Goal: Task Accomplishment & Management: Manage account settings

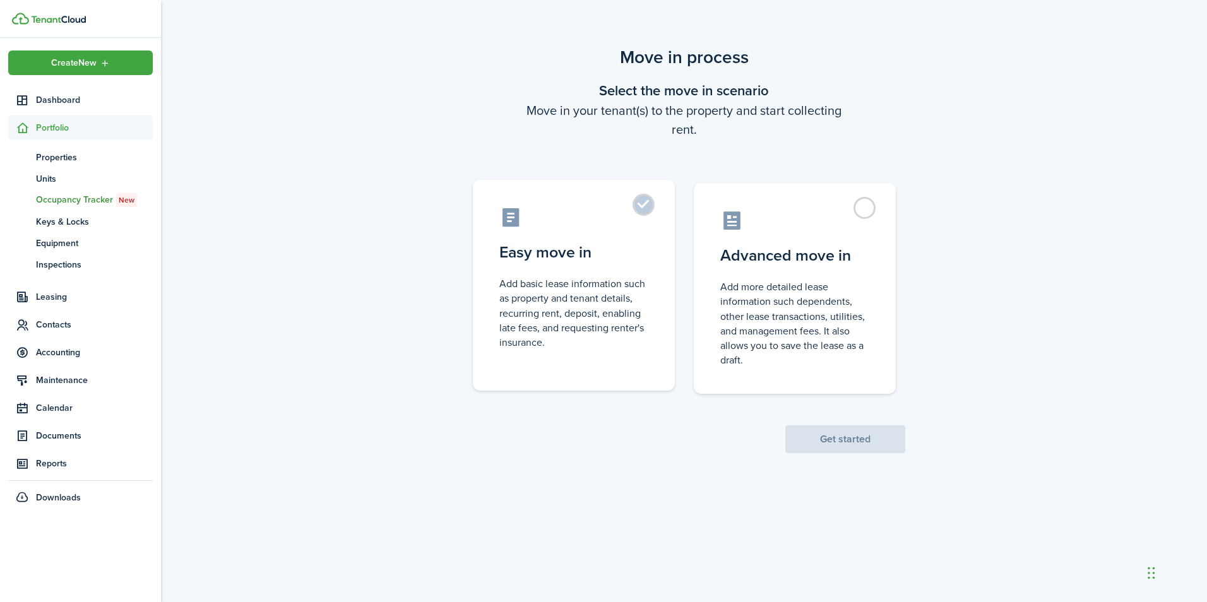
click at [638, 210] on label "Easy move in Add basic lease information such as property and tenant details, r…" at bounding box center [574, 285] width 202 height 211
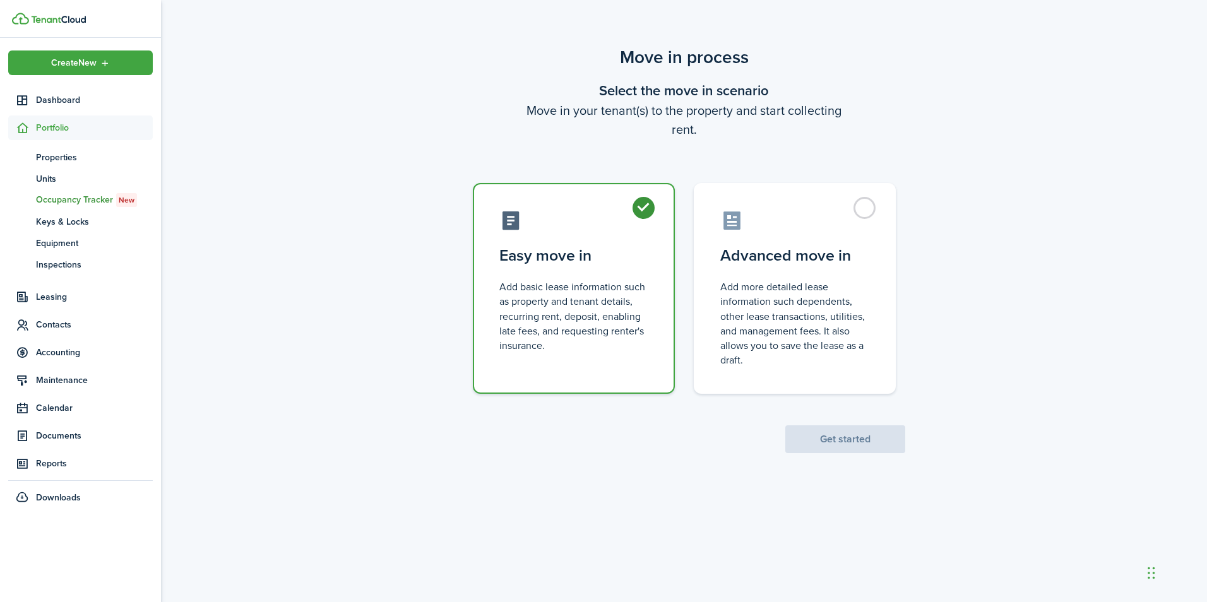
radio input "true"
click at [839, 430] on button "Get started" at bounding box center [845, 440] width 120 height 28
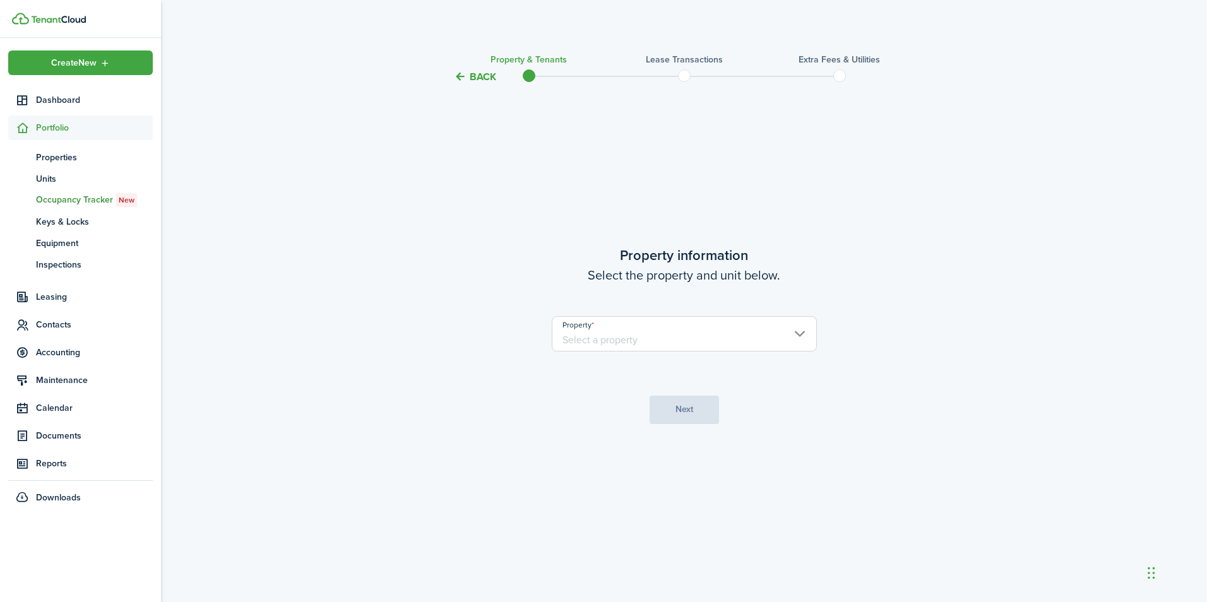
click at [802, 327] on input "Property" at bounding box center [684, 333] width 265 height 35
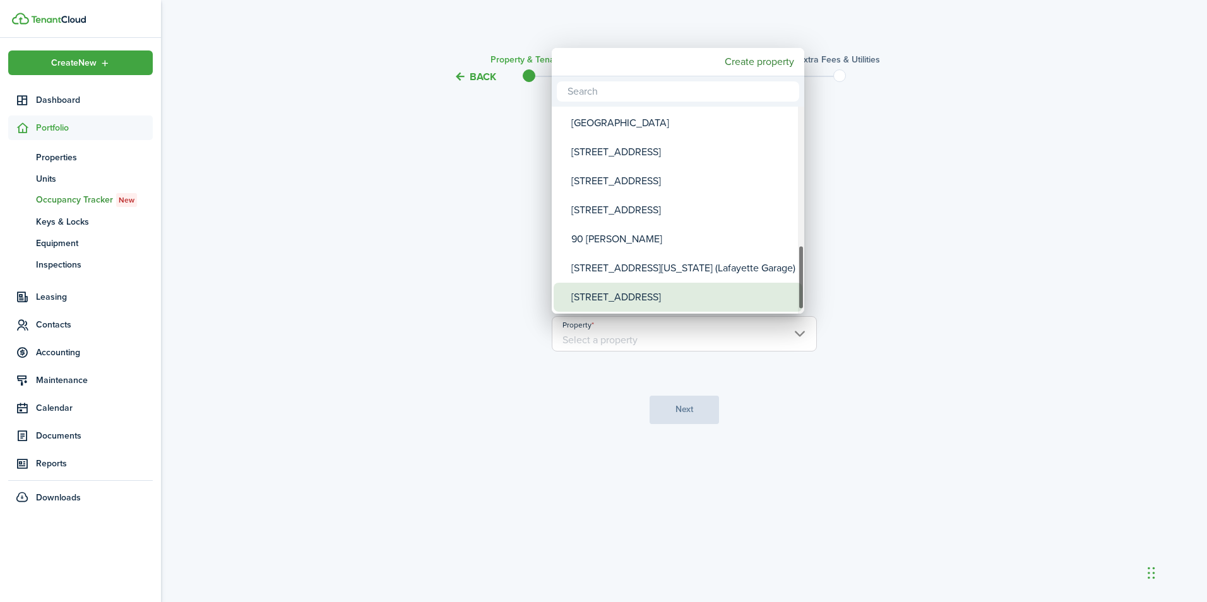
click at [655, 297] on div "[STREET_ADDRESS]" at bounding box center [682, 297] width 223 height 29
type input "[STREET_ADDRESS]"
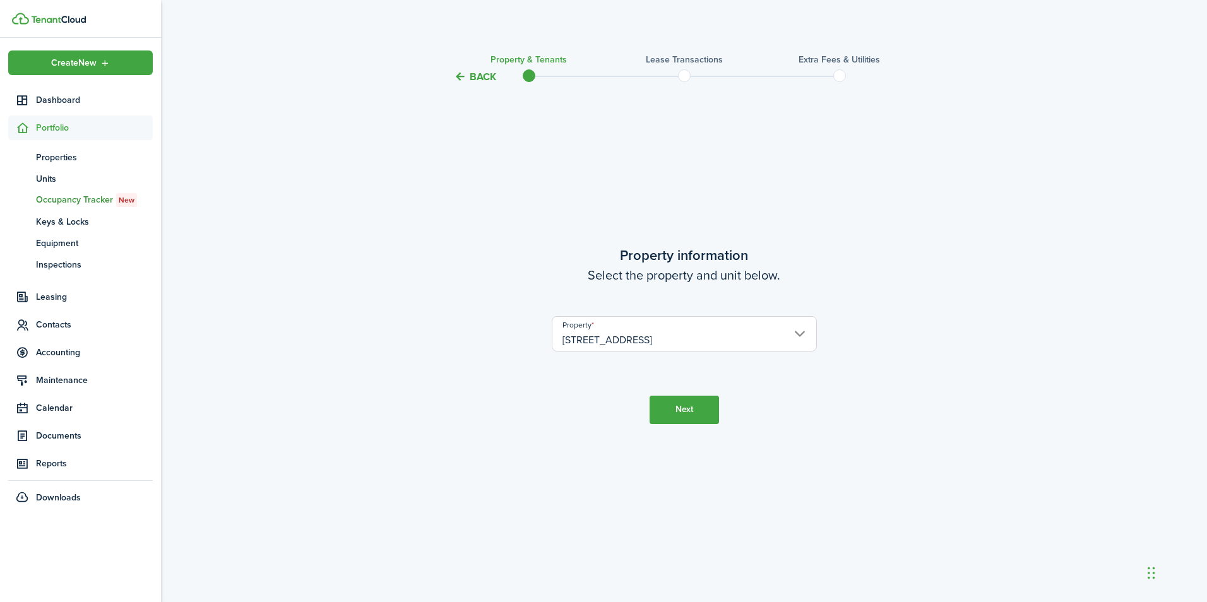
click at [694, 404] on button "Next" at bounding box center [684, 410] width 69 height 28
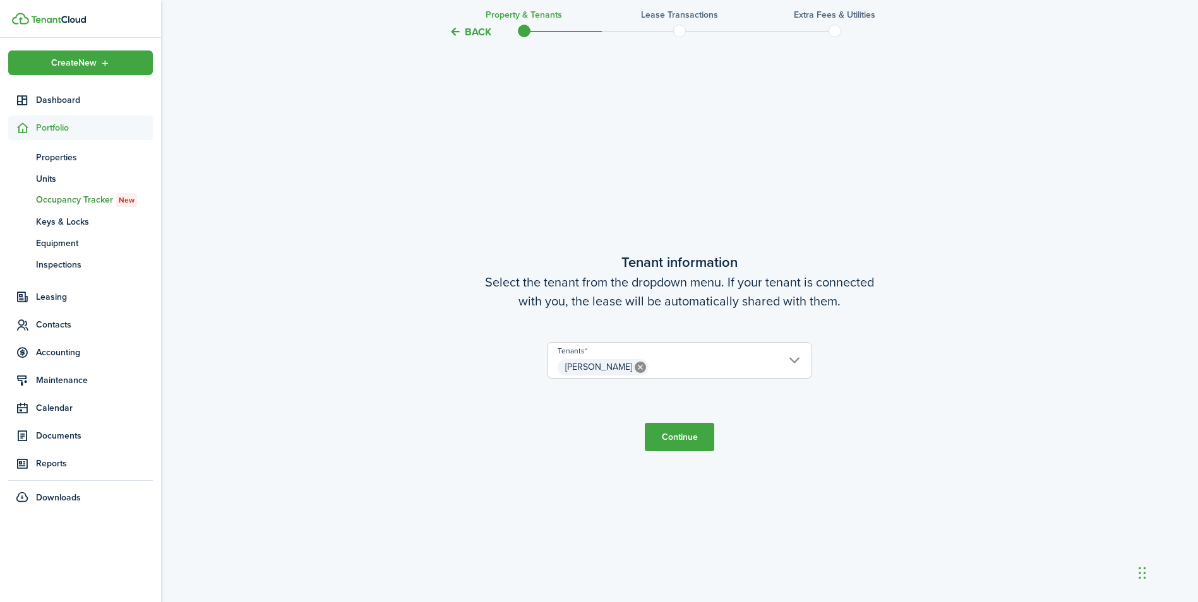
scroll to position [518, 0]
click at [694, 438] on button "Continue" at bounding box center [679, 436] width 69 height 28
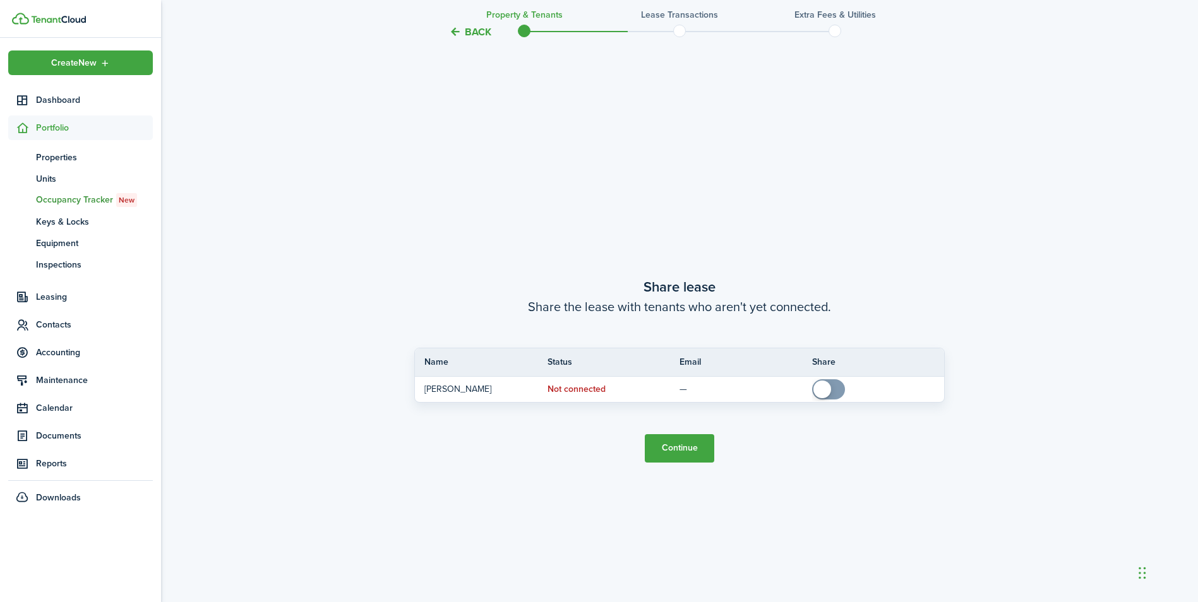
scroll to position [1120, 0]
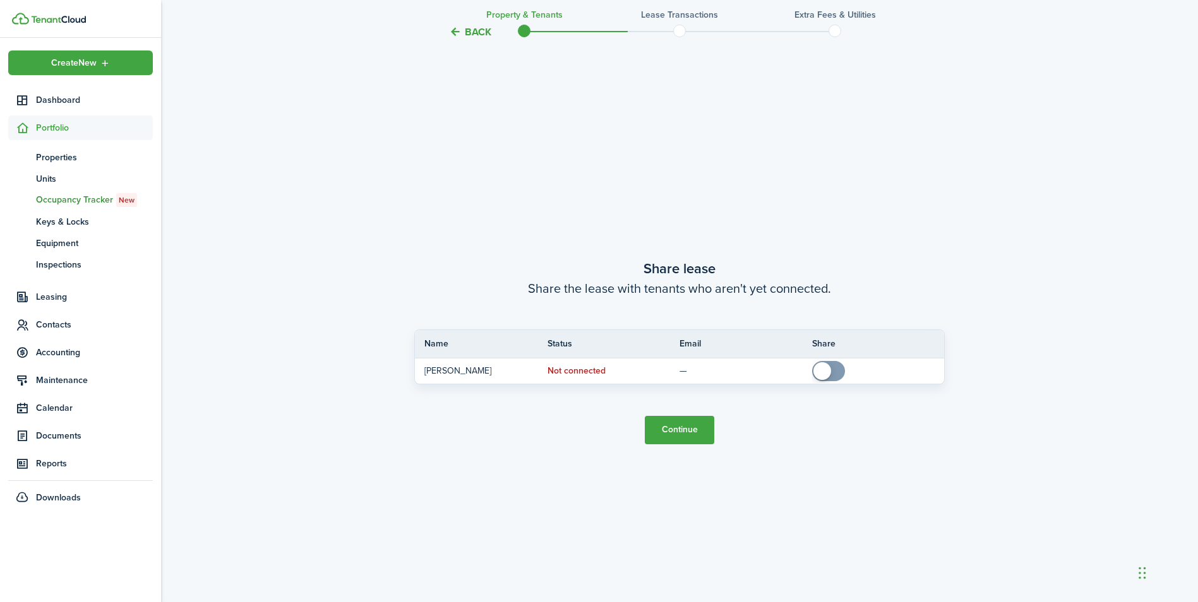
click at [700, 426] on button "Continue" at bounding box center [679, 430] width 69 height 28
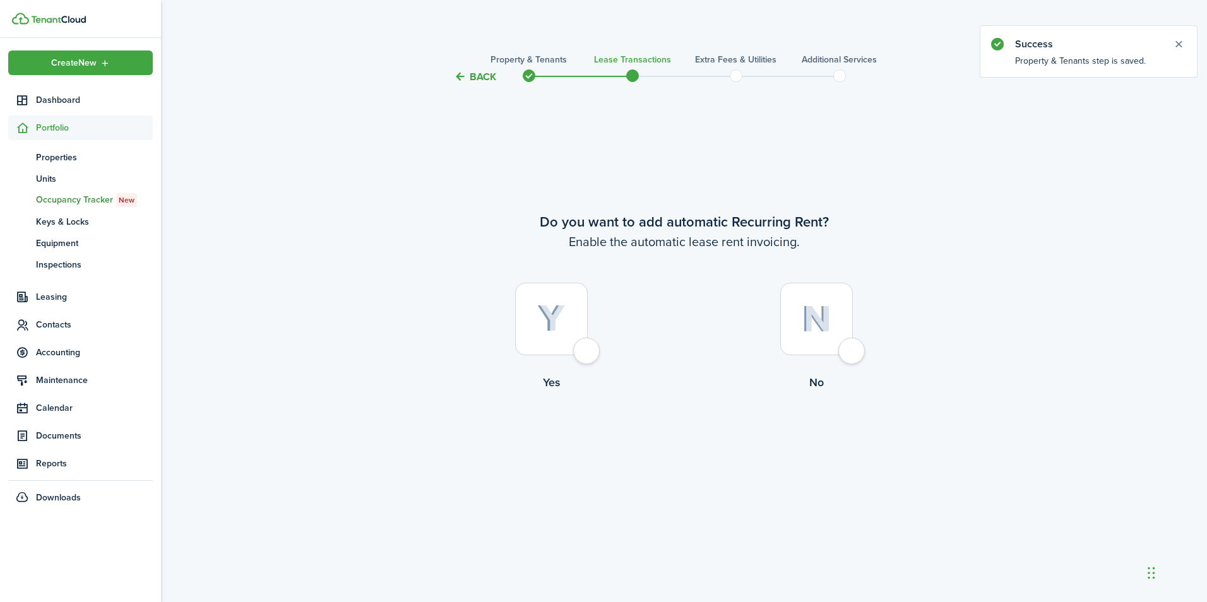
click at [582, 350] on div at bounding box center [551, 319] width 73 height 73
radio input "true"
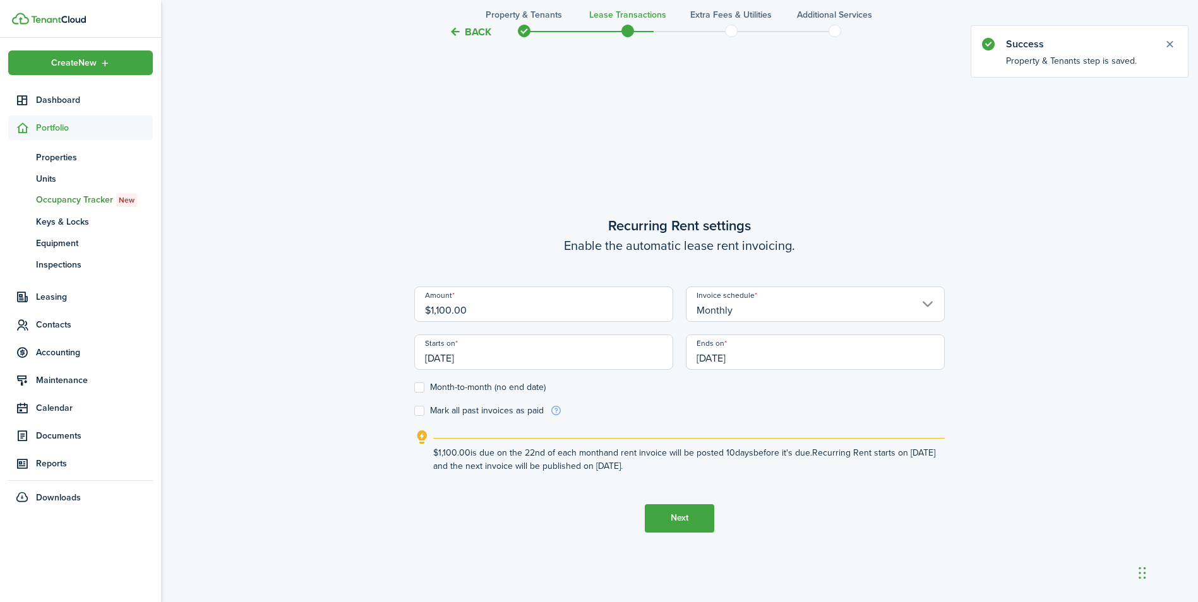
scroll to position [518, 0]
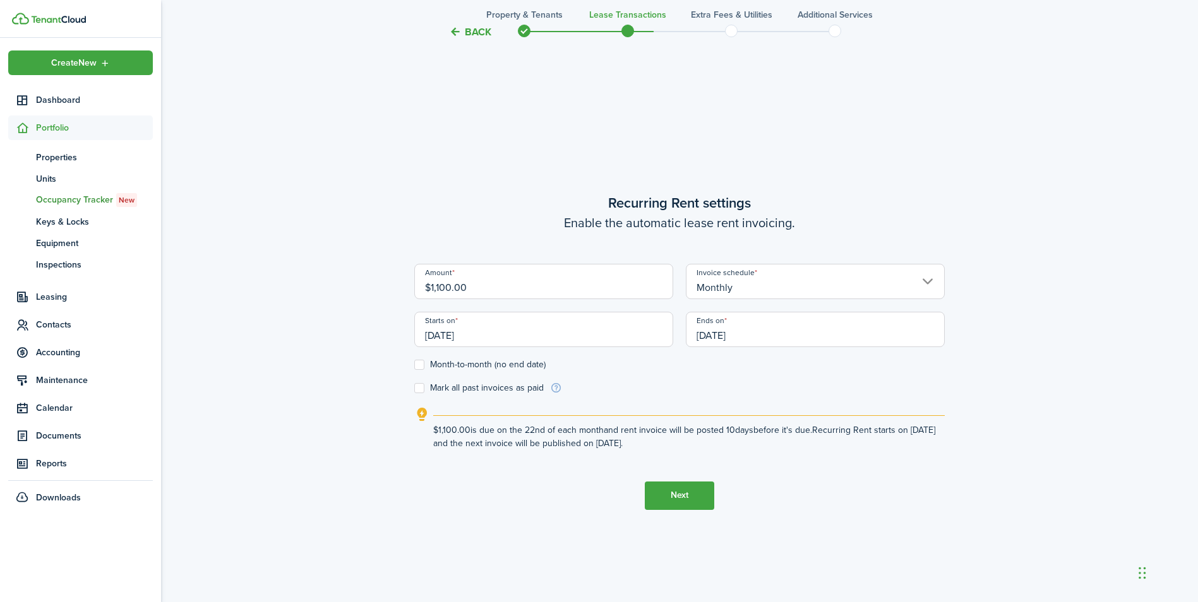
click at [453, 332] on input "[DATE]" at bounding box center [543, 329] width 259 height 35
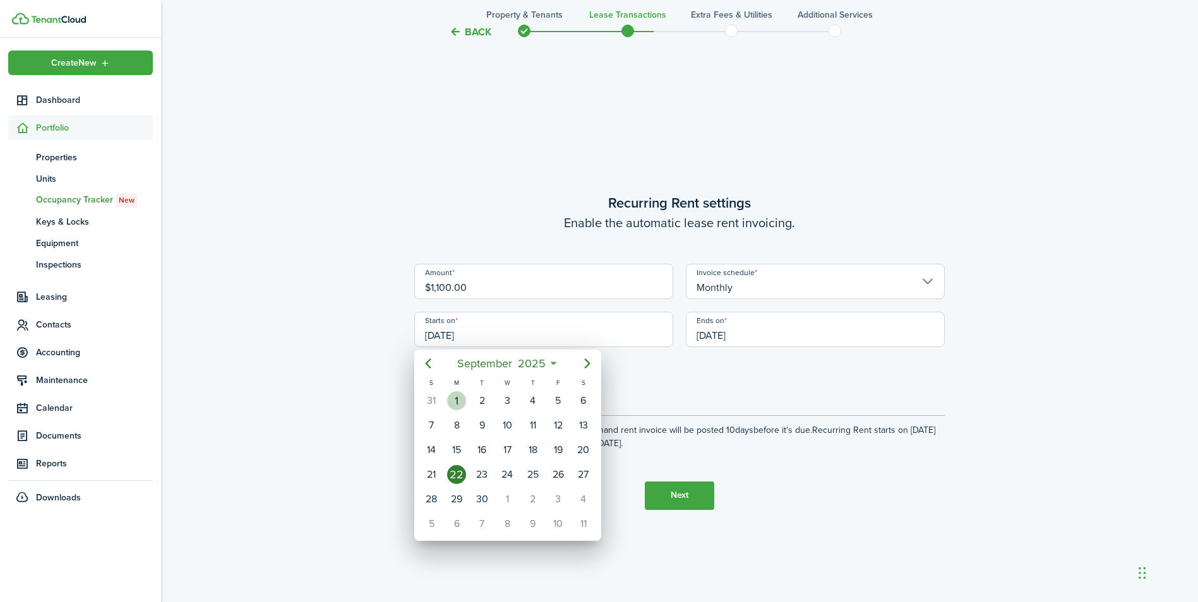
click at [463, 398] on div "1" at bounding box center [456, 400] width 19 height 19
type input "[DATE]"
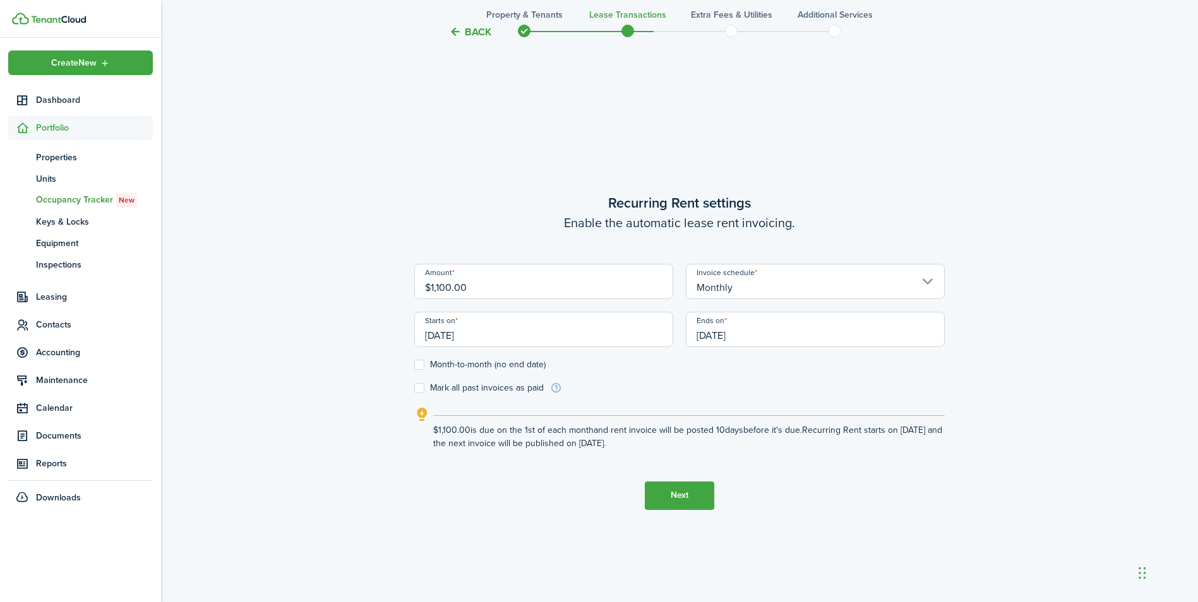
click at [420, 362] on label "Month-to-month (no end date)" at bounding box center [479, 365] width 131 height 10
click at [414, 364] on input "Month-to-month (no end date)" at bounding box center [414, 364] width 1 height 1
checkbox input "true"
click at [691, 492] on button "Next" at bounding box center [679, 496] width 69 height 28
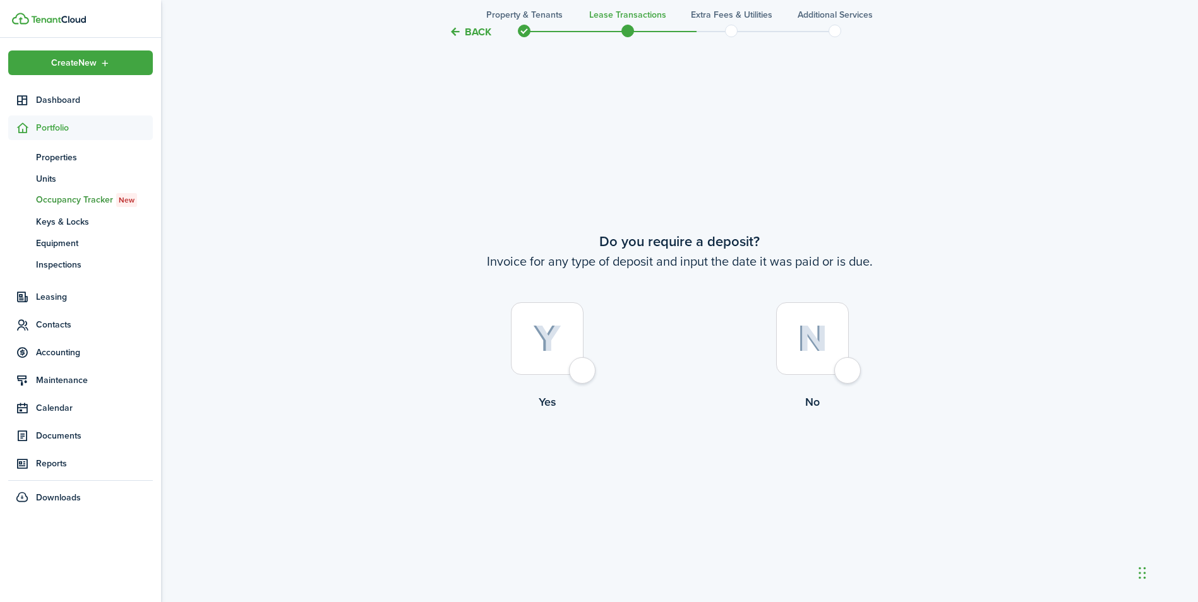
scroll to position [1120, 0]
click at [839, 367] on div at bounding box center [812, 335] width 73 height 73
radio input "true"
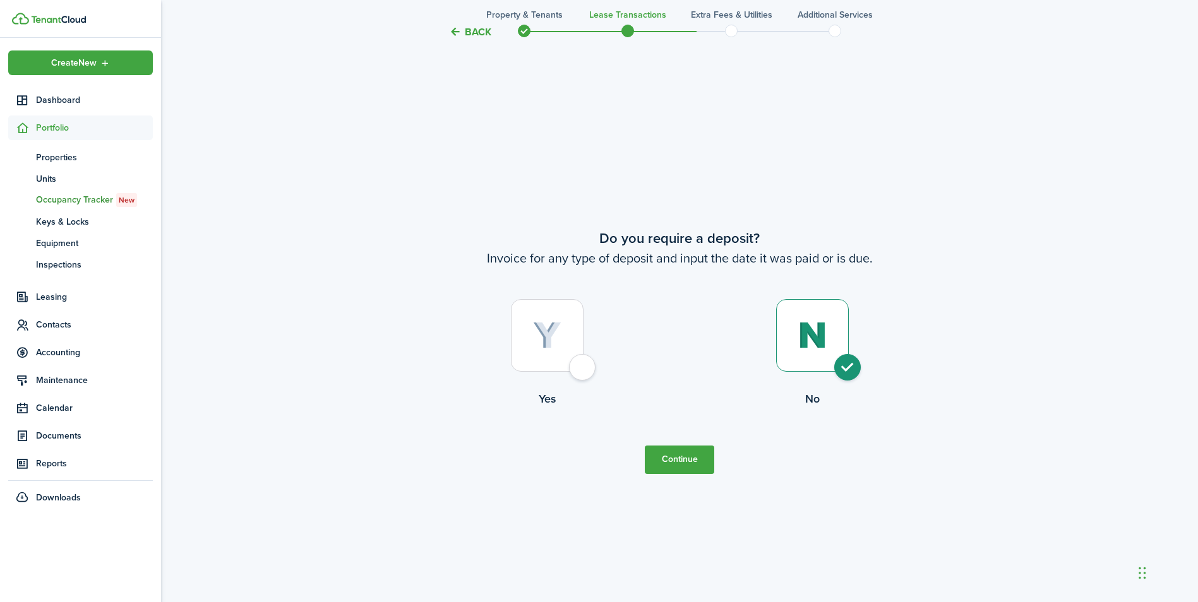
click at [691, 457] on button "Continue" at bounding box center [679, 460] width 69 height 28
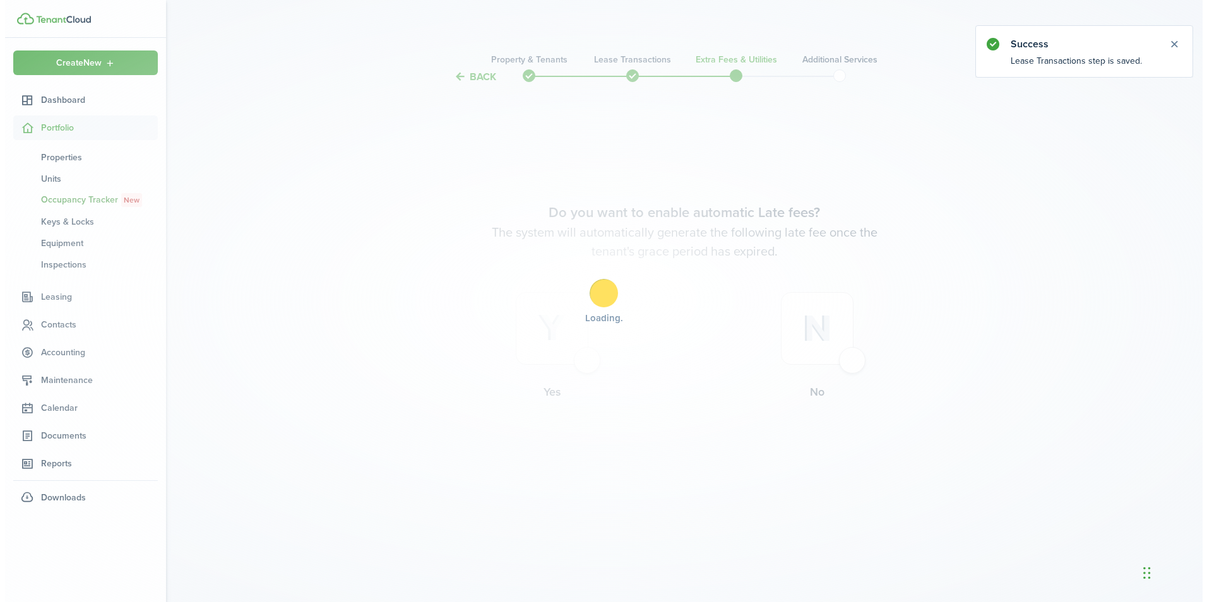
scroll to position [0, 0]
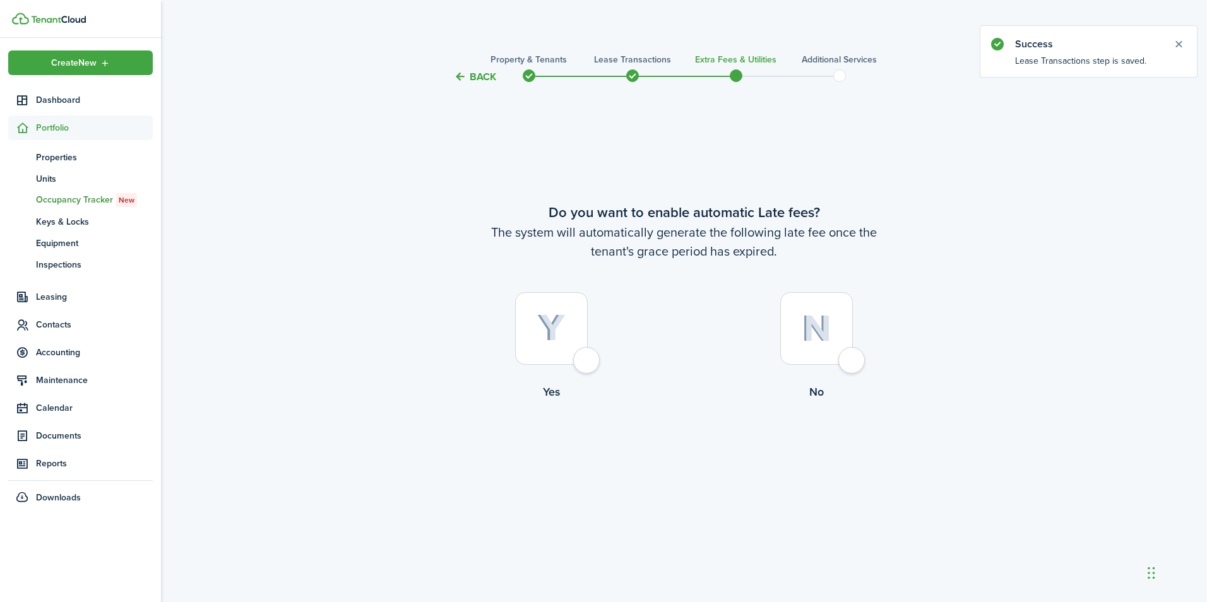
click at [853, 358] on div at bounding box center [816, 328] width 73 height 73
radio input "true"
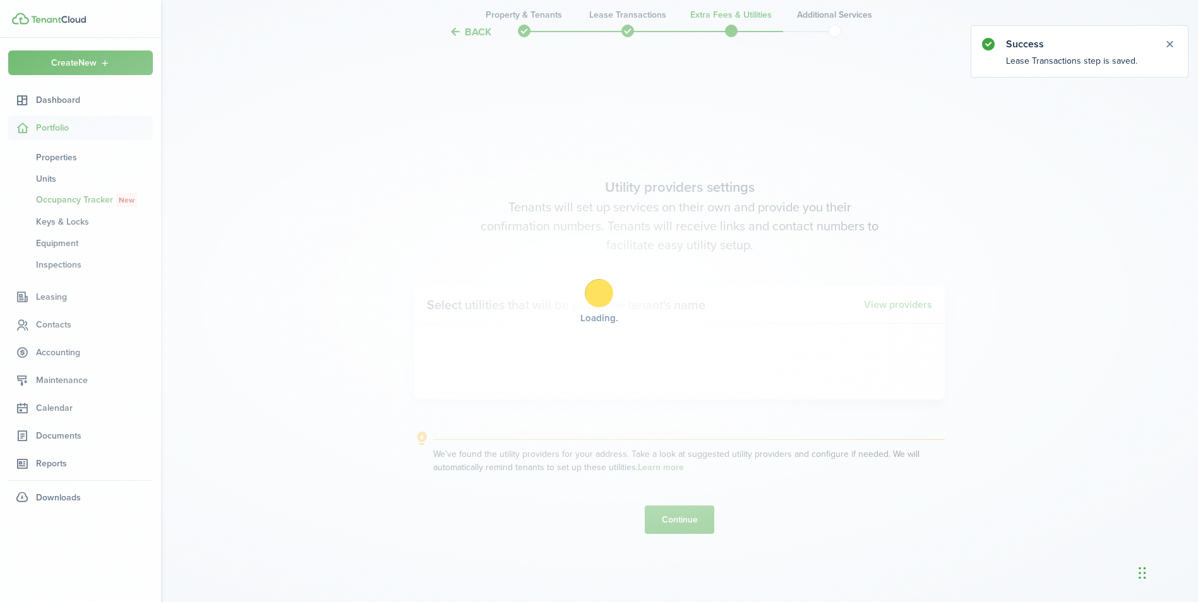
scroll to position [518, 0]
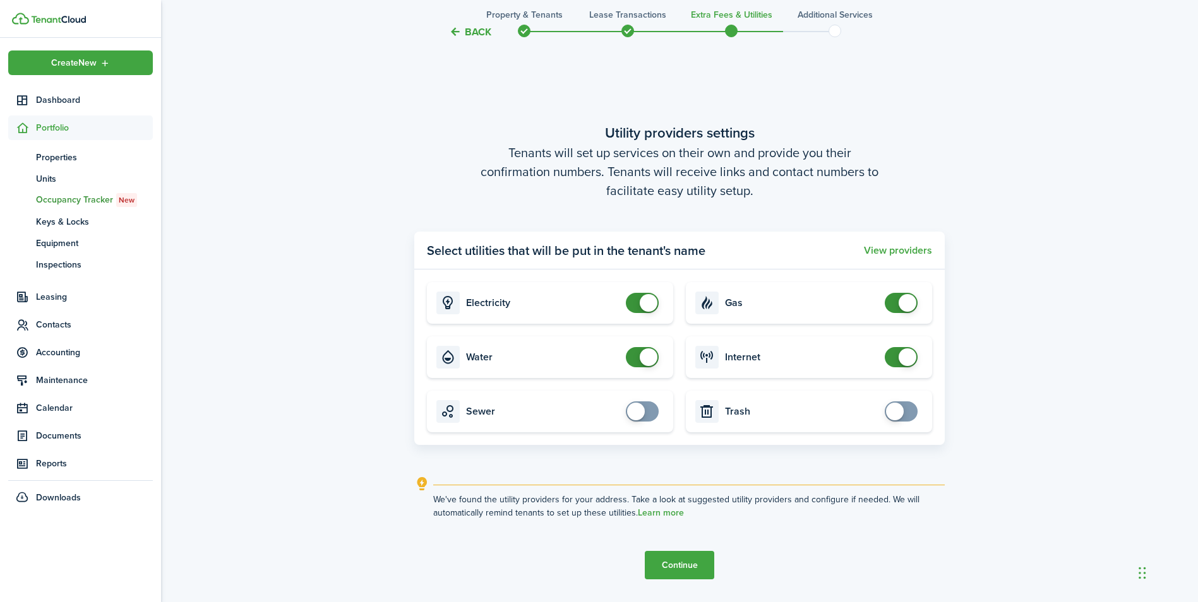
checkbox input "true"
click at [907, 411] on span at bounding box center [901, 412] width 13 height 20
click at [701, 564] on button "Continue" at bounding box center [679, 565] width 69 height 28
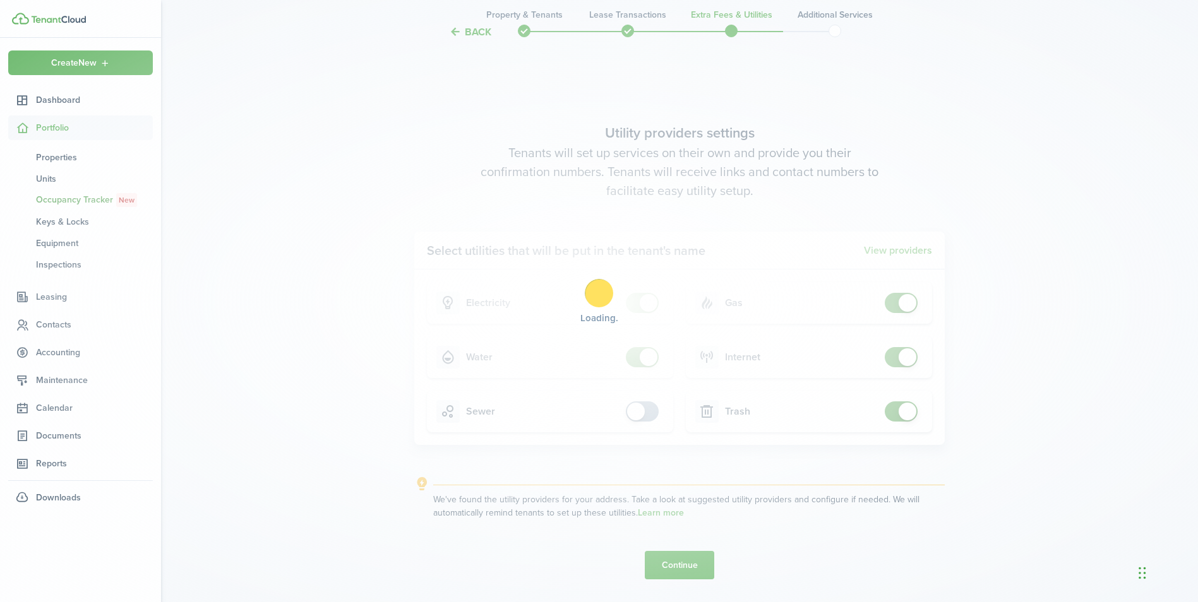
scroll to position [0, 0]
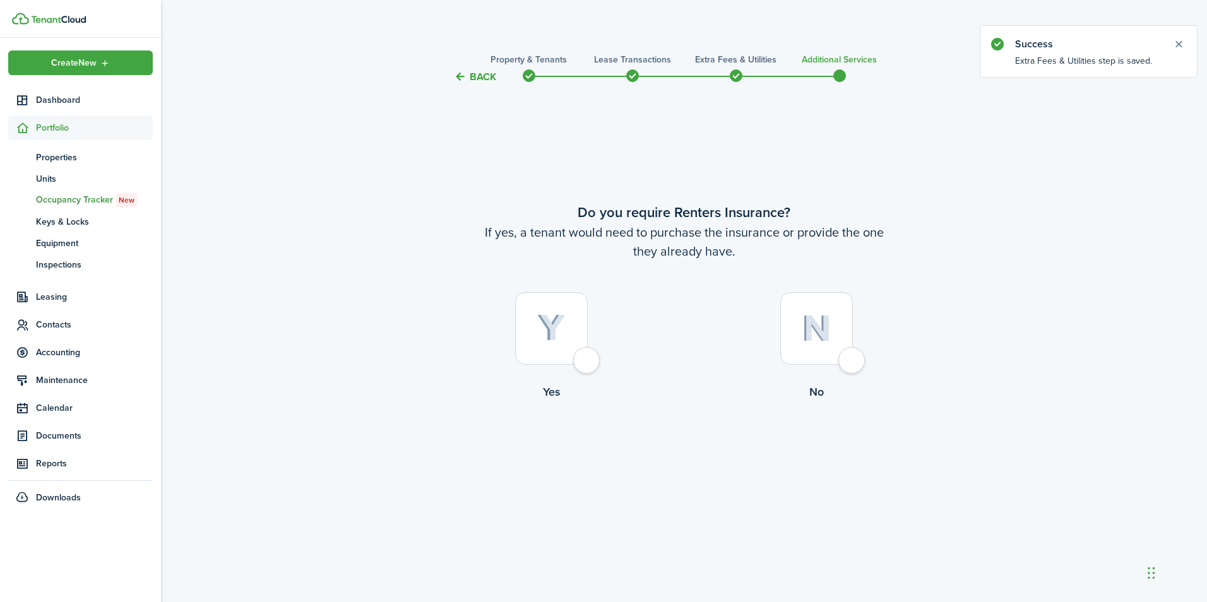
click at [845, 362] on div at bounding box center [816, 328] width 73 height 73
radio input "true"
click at [693, 450] on button "Complete move in" at bounding box center [684, 452] width 93 height 28
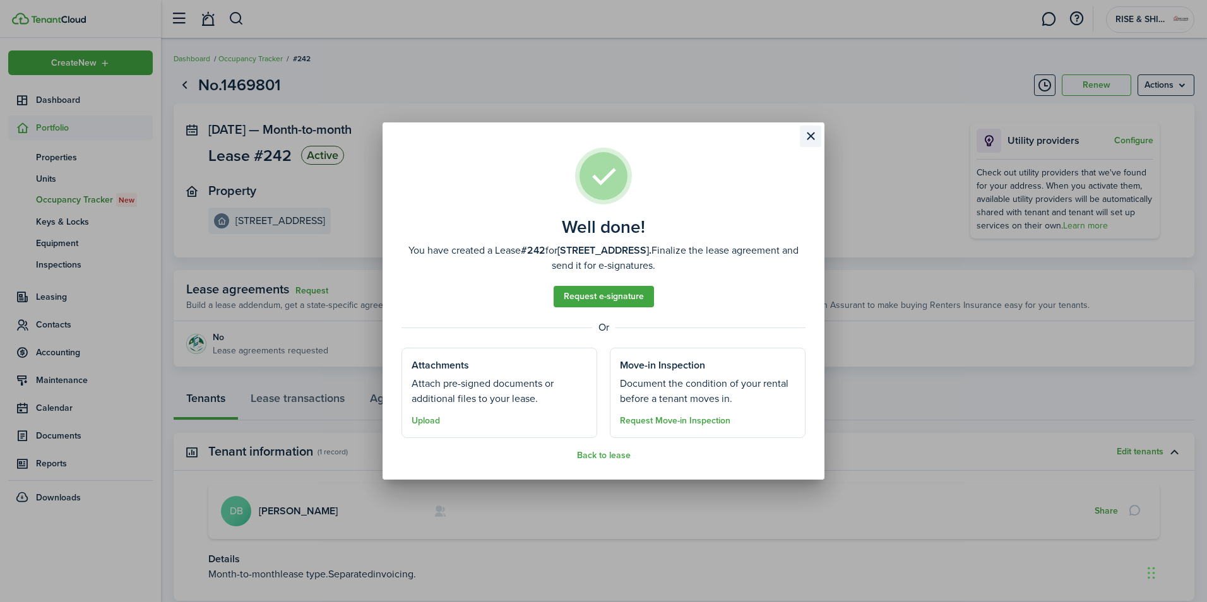
click at [811, 140] on button "Close modal" at bounding box center [810, 136] width 21 height 21
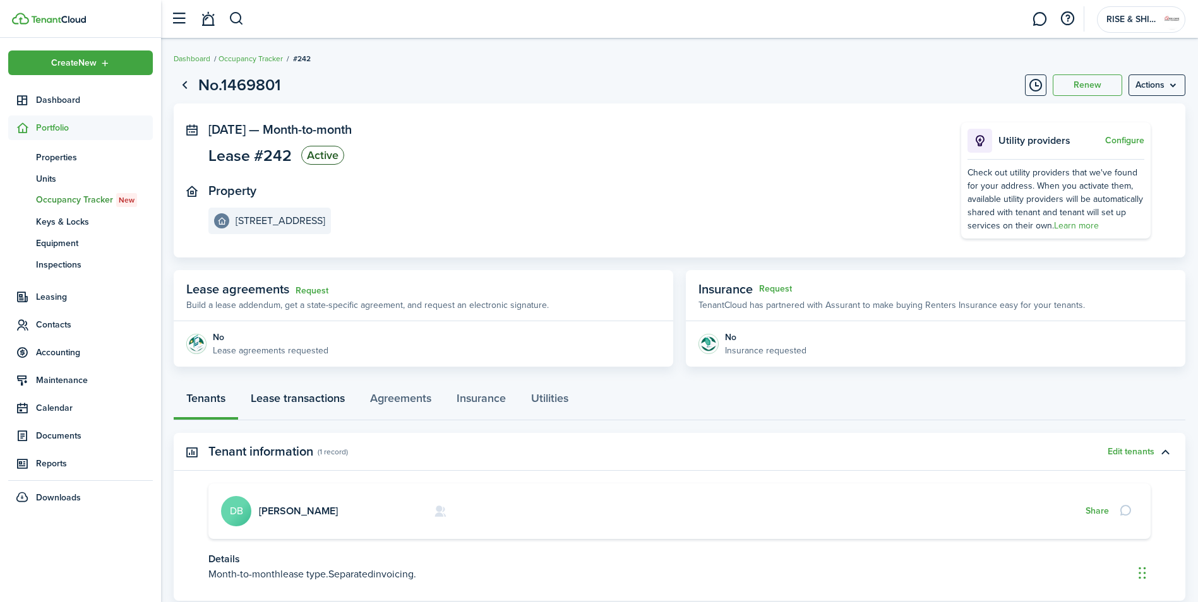
click at [317, 401] on link "Lease transactions" at bounding box center [297, 402] width 119 height 38
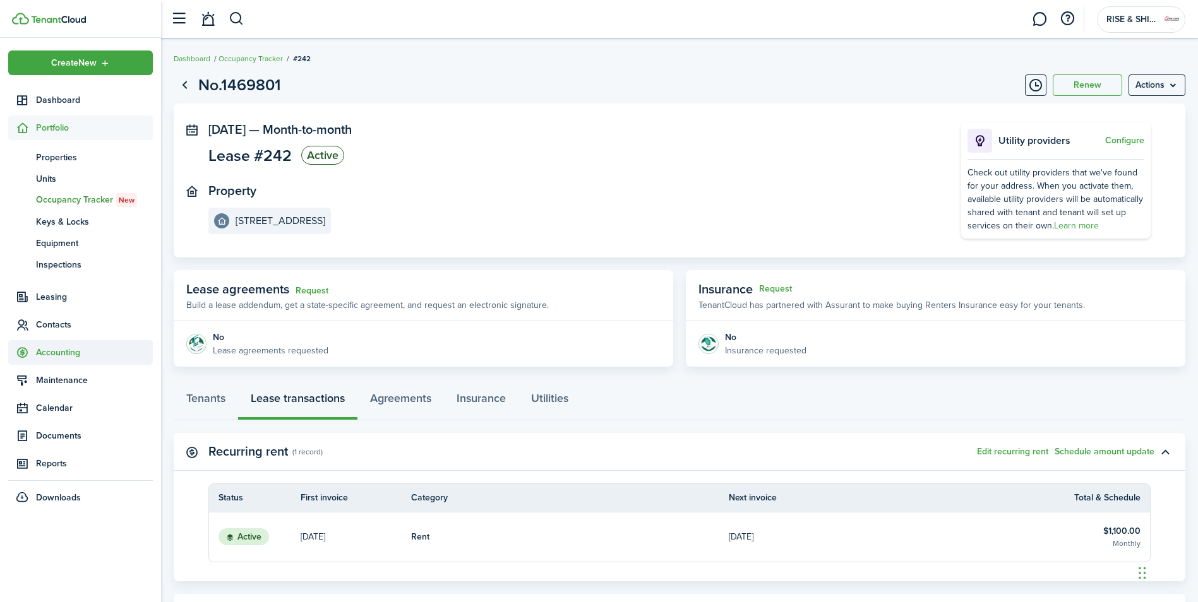
click at [76, 350] on span "Accounting" at bounding box center [94, 352] width 117 height 13
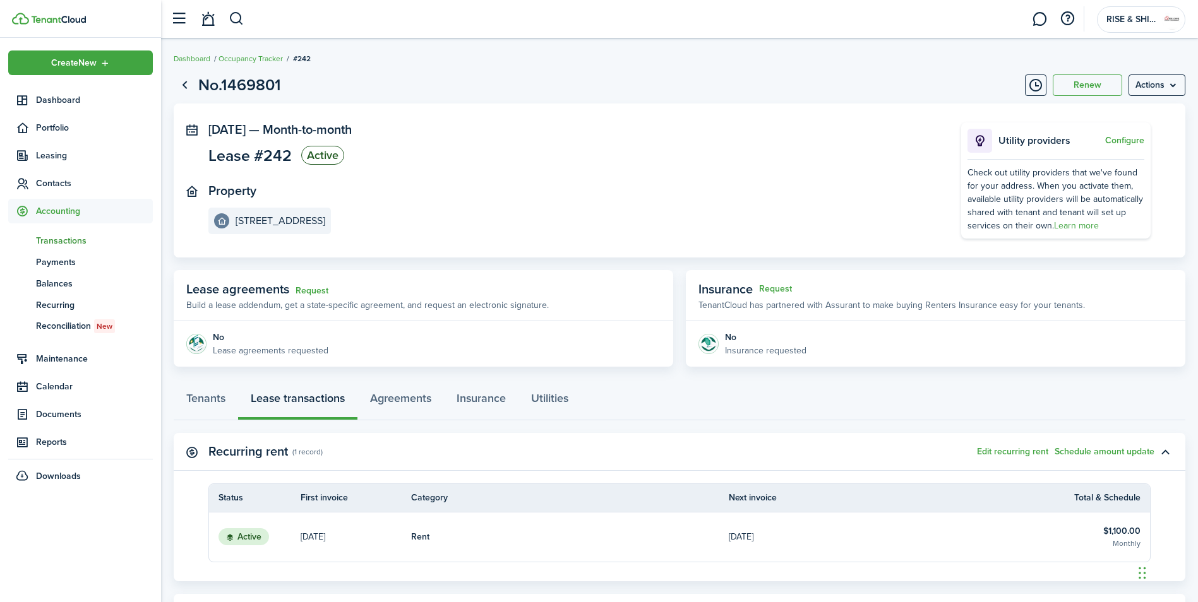
click at [66, 238] on span "Transactions" at bounding box center [94, 240] width 117 height 13
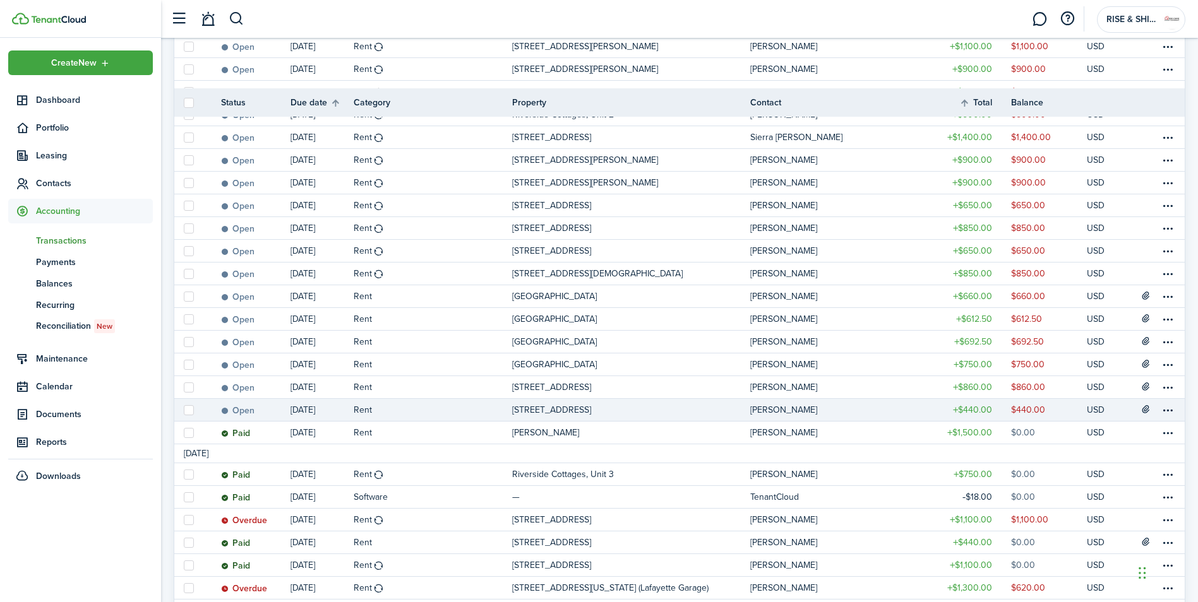
scroll to position [884, 0]
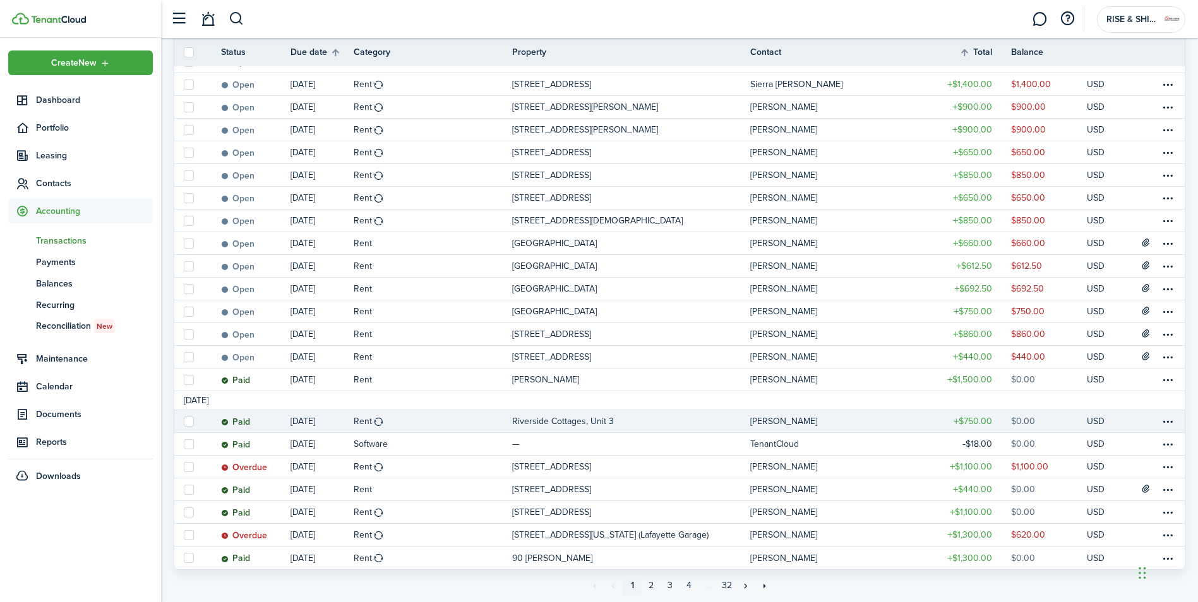
click at [663, 420] on link "Riverside Cottages, Unit 3" at bounding box center [631, 421] width 238 height 22
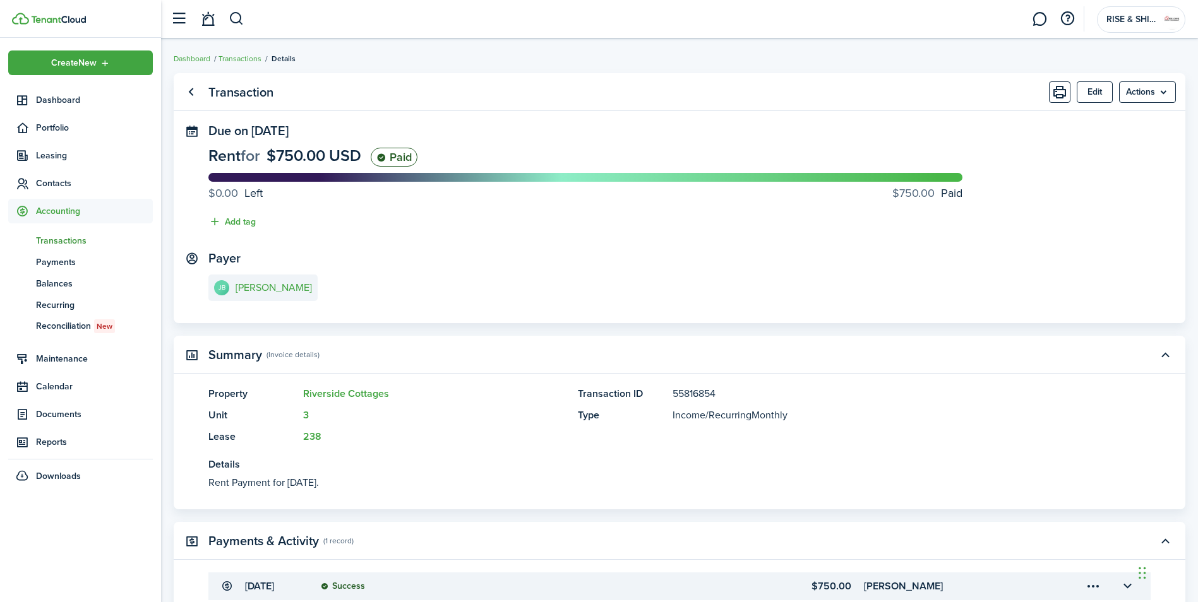
scroll to position [63, 0]
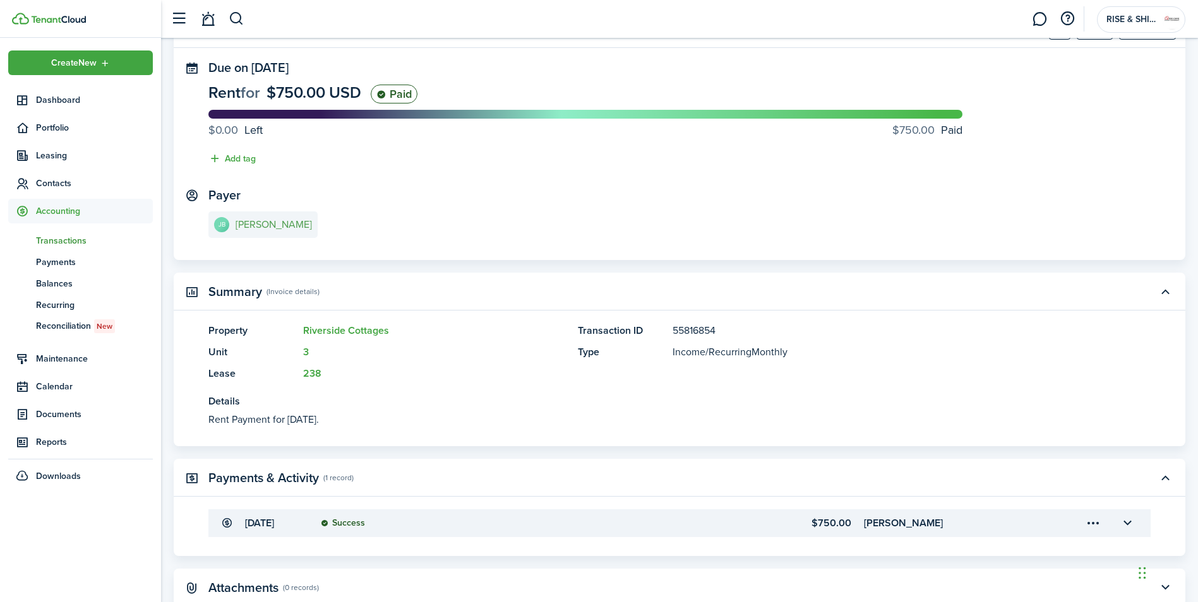
click at [283, 220] on e-details-info-title "[PERSON_NAME]" at bounding box center [273, 224] width 76 height 11
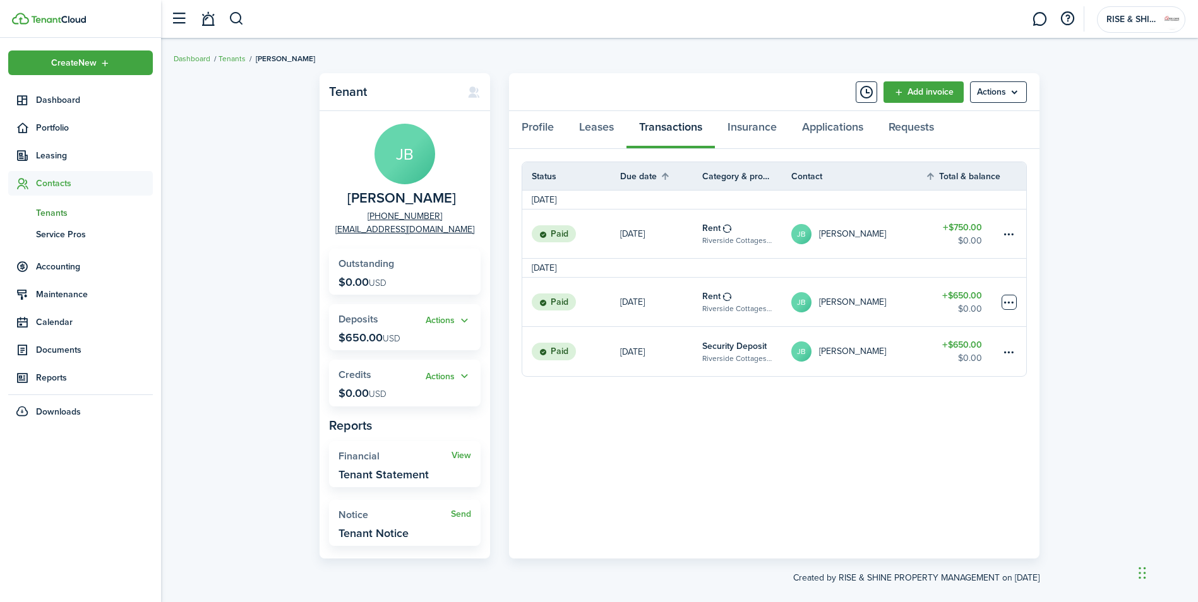
click at [1006, 301] on table-menu-btn-icon at bounding box center [1008, 302] width 15 height 15
click at [941, 328] on button "Edit" at bounding box center [961, 326] width 110 height 21
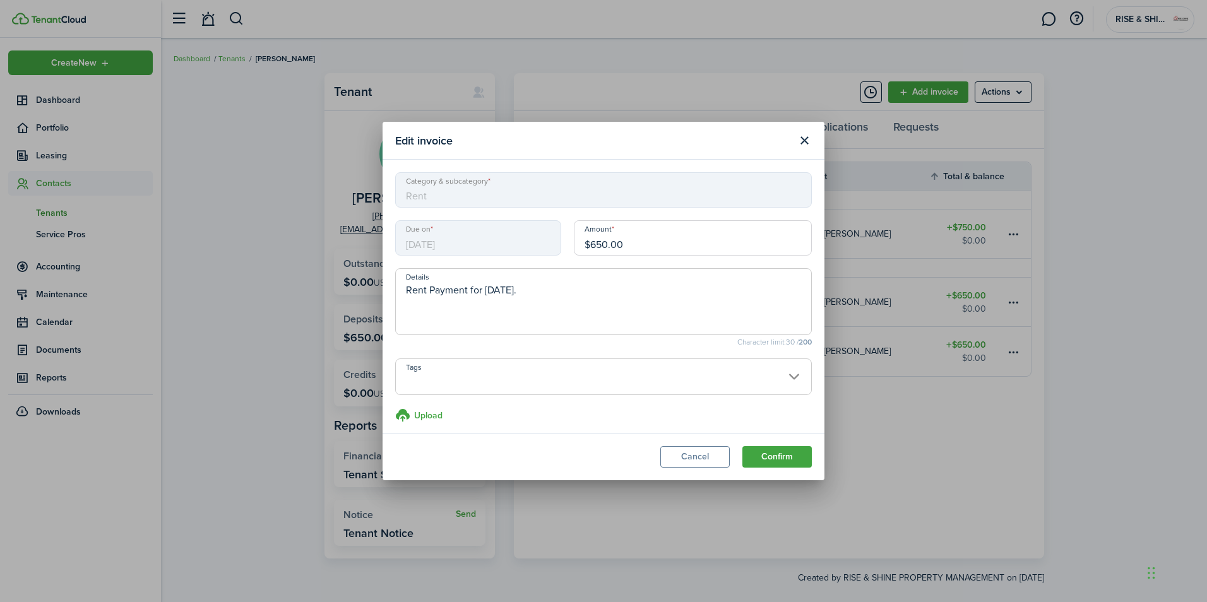
click at [592, 244] on input "$650.00" at bounding box center [693, 237] width 238 height 35
type input "$750.00"
click at [790, 458] on button "Confirm" at bounding box center [776, 456] width 69 height 21
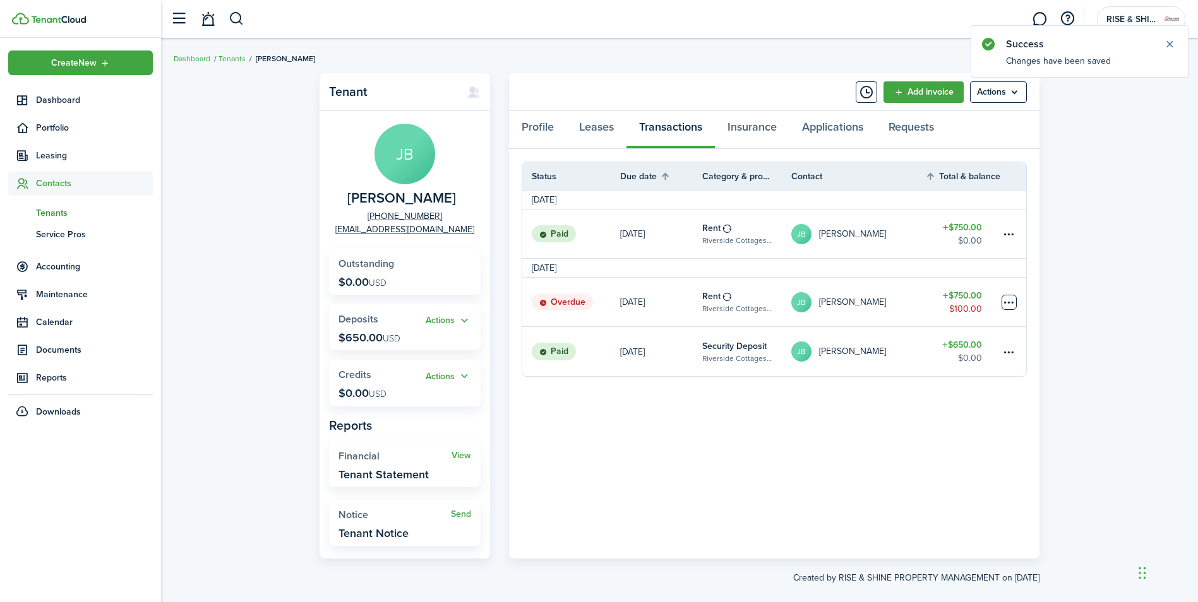
click at [1008, 302] on table-menu-btn-icon at bounding box center [1008, 302] width 15 height 15
click at [963, 348] on link "Mark as paid" at bounding box center [961, 348] width 110 height 21
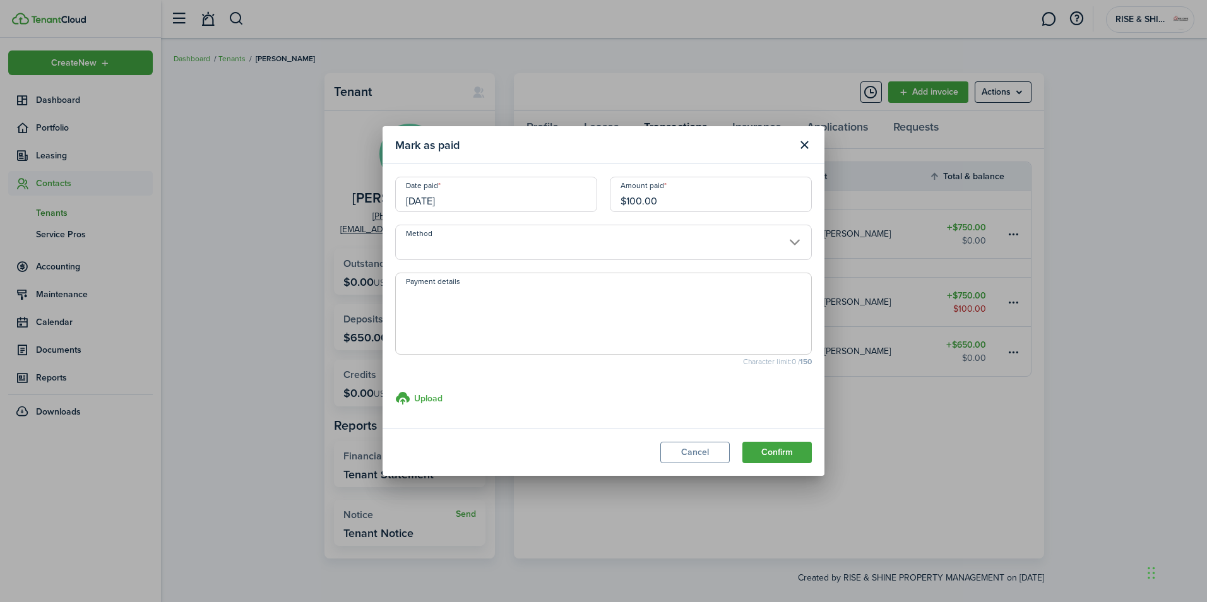
click at [771, 236] on input "Method" at bounding box center [603, 242] width 417 height 35
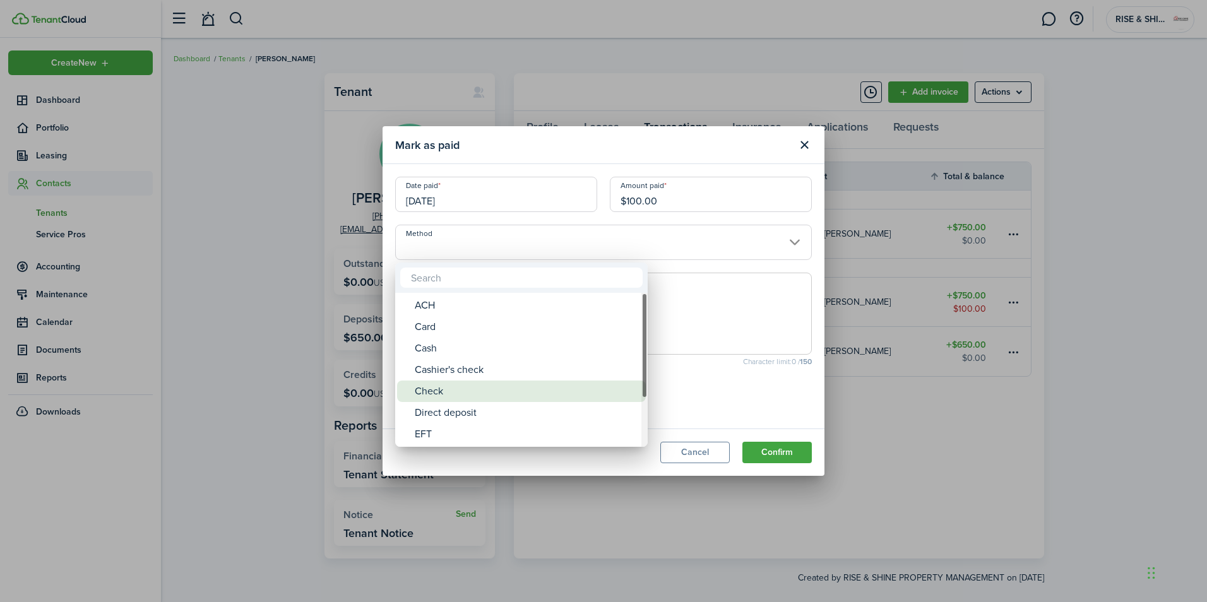
click at [438, 389] on div "Check" at bounding box center [526, 391] width 223 height 21
type input "Check"
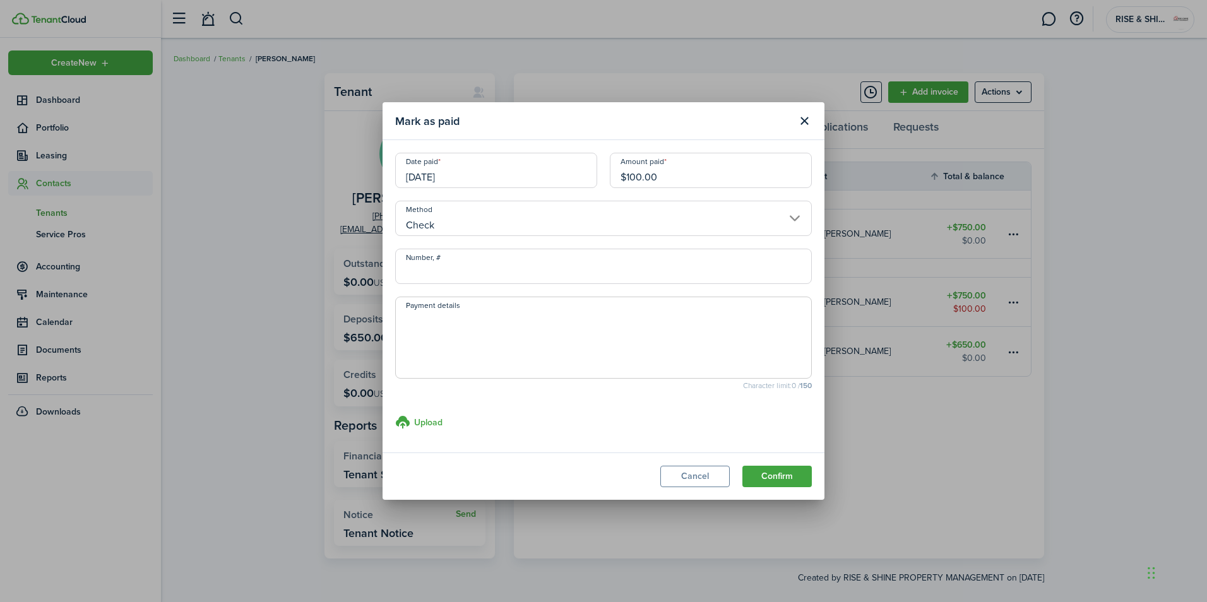
drag, startPoint x: 784, startPoint y: 475, endPoint x: 815, endPoint y: 461, distance: 33.9
click at [785, 475] on button "Confirm" at bounding box center [776, 476] width 69 height 21
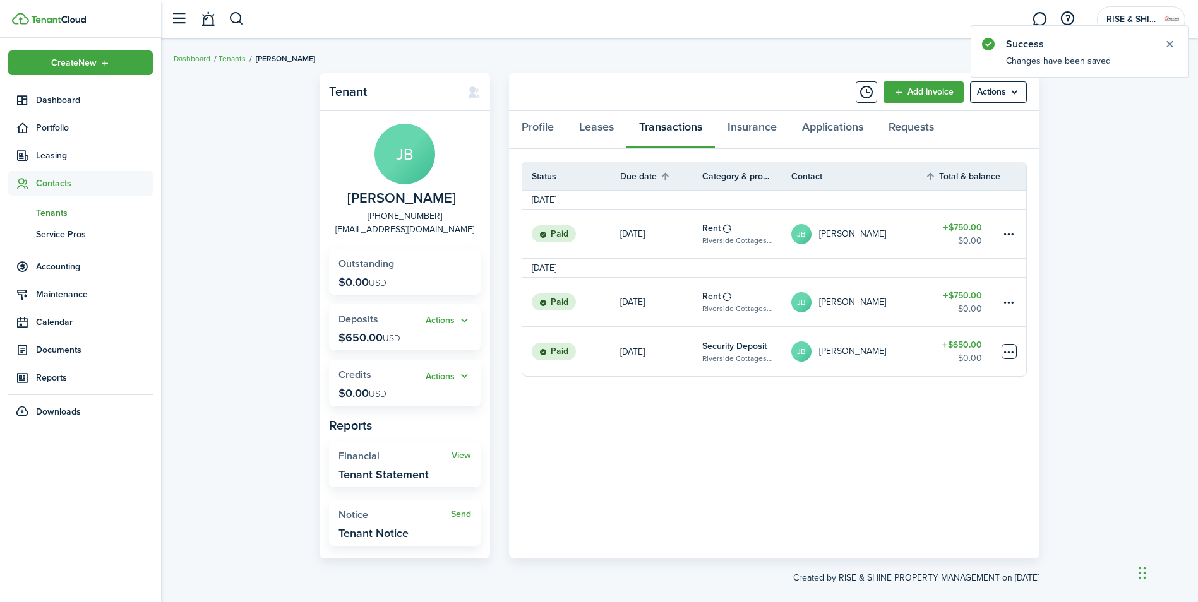
click at [1007, 349] on table-menu-btn-icon at bounding box center [1008, 351] width 15 height 15
click at [962, 375] on button "Edit" at bounding box center [961, 376] width 110 height 21
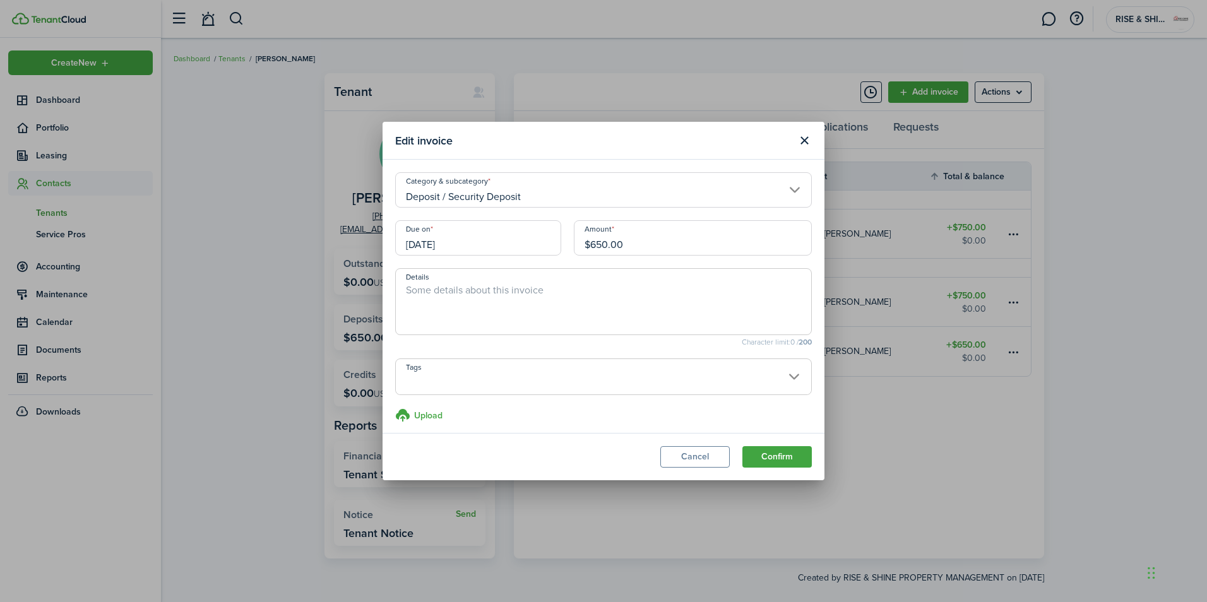
click at [592, 243] on input "$650.00" at bounding box center [693, 237] width 238 height 35
type input "$750.00"
click at [763, 294] on textarea "Details" at bounding box center [603, 305] width 415 height 45
click at [793, 456] on button "Confirm" at bounding box center [776, 456] width 69 height 21
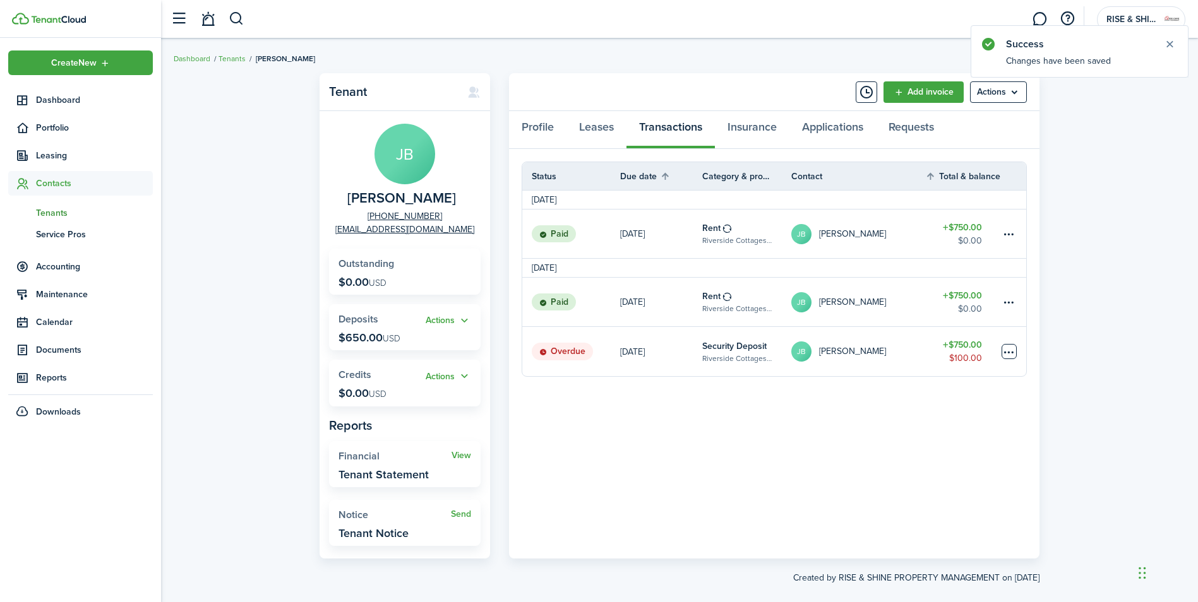
click at [1012, 349] on table-menu-btn-icon at bounding box center [1008, 351] width 15 height 15
click at [985, 393] on link "Mark as paid" at bounding box center [961, 398] width 110 height 21
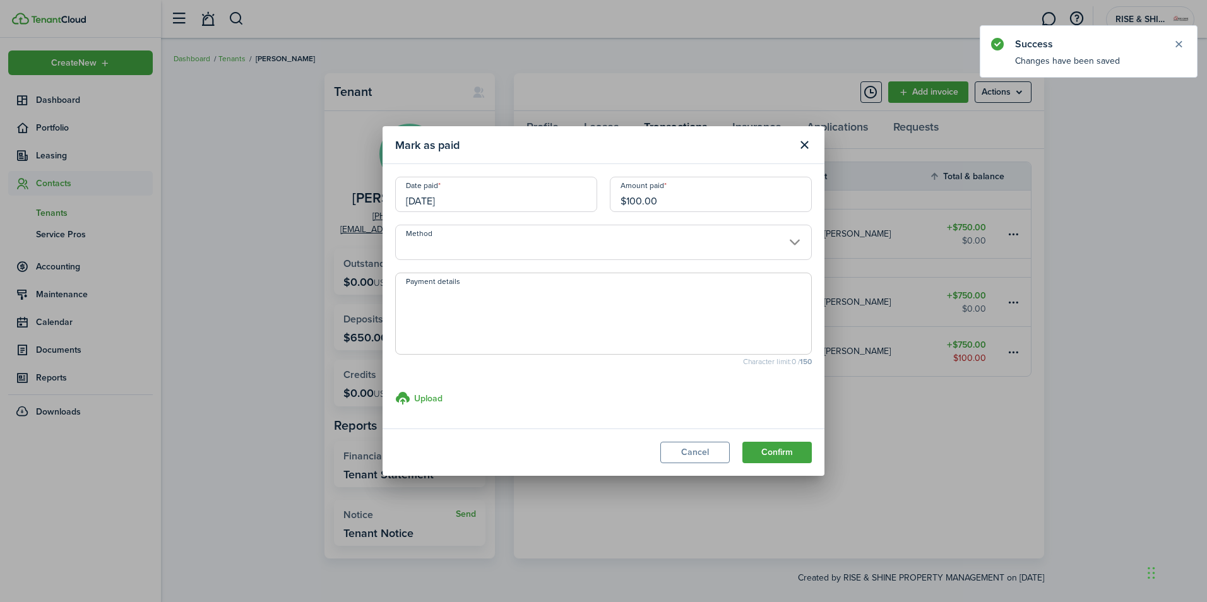
click at [795, 239] on input "Method" at bounding box center [603, 242] width 417 height 35
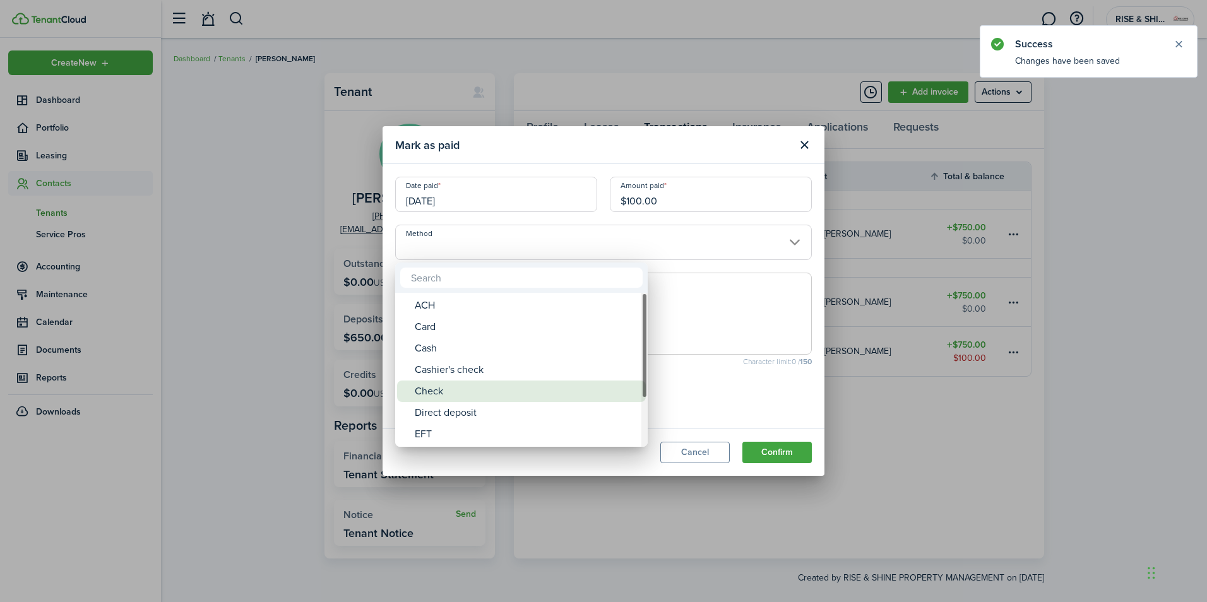
click at [439, 395] on div "Check" at bounding box center [526, 391] width 223 height 21
type input "Check"
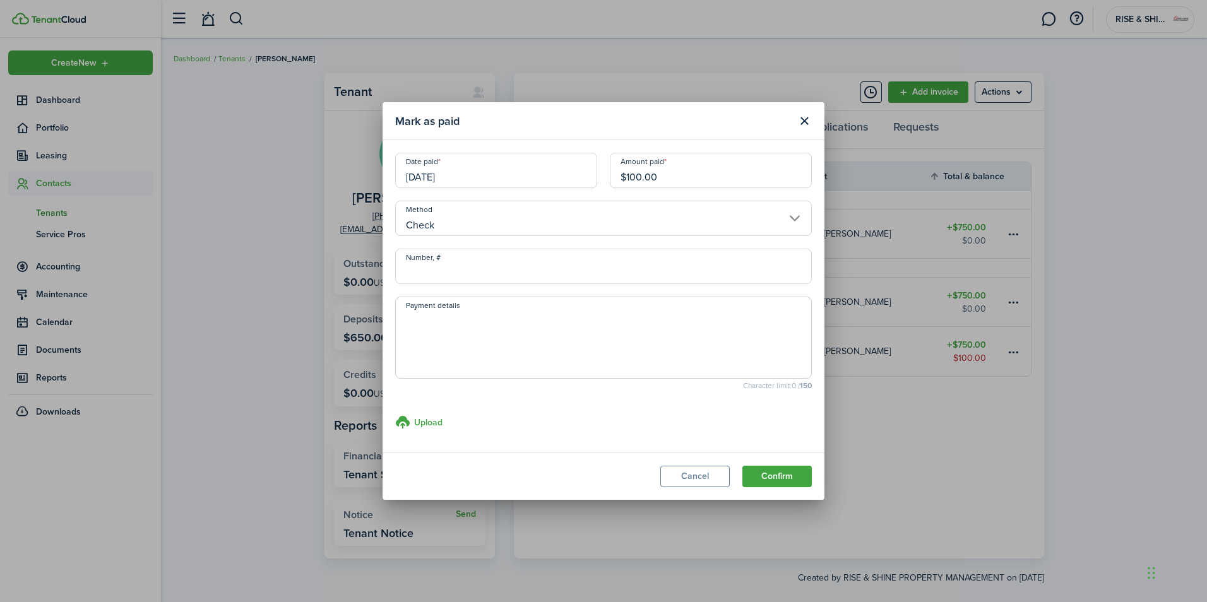
drag, startPoint x: 760, startPoint y: 471, endPoint x: 915, endPoint y: 448, distance: 156.3
click at [763, 471] on button "Confirm" at bounding box center [776, 476] width 69 height 21
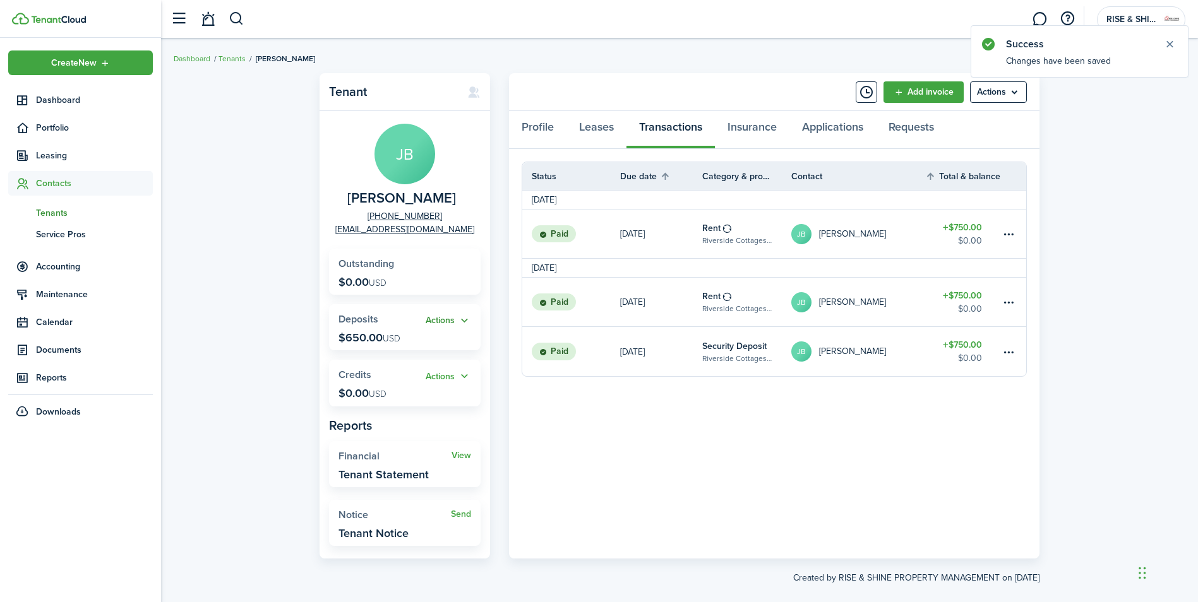
click at [462, 321] on button "Actions" at bounding box center [448, 321] width 45 height 15
drag, startPoint x: 610, startPoint y: 124, endPoint x: 624, endPoint y: 135, distance: 17.6
click at [610, 124] on link "Leases" at bounding box center [596, 130] width 60 height 38
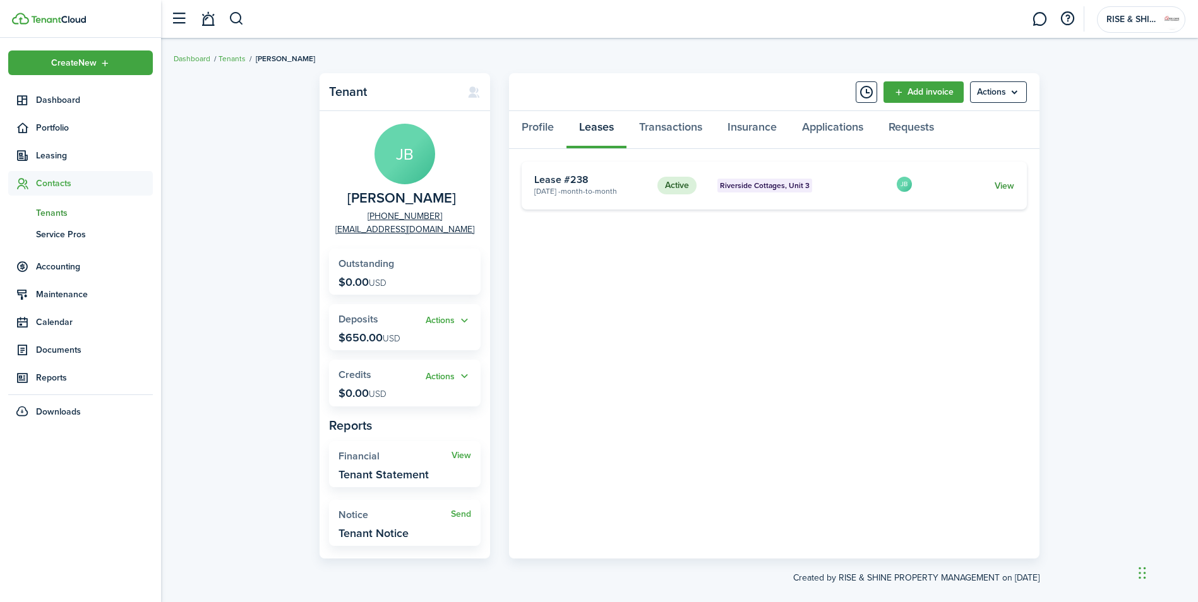
click at [1004, 190] on link "View" at bounding box center [1004, 185] width 20 height 13
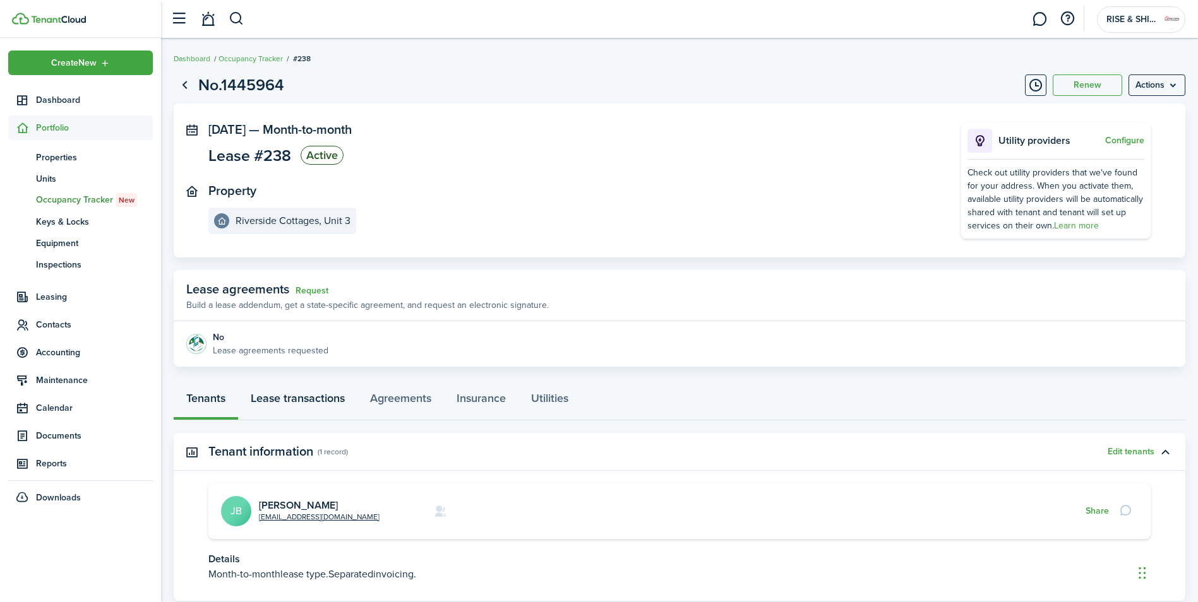
click at [295, 404] on link "Lease transactions" at bounding box center [297, 402] width 119 height 38
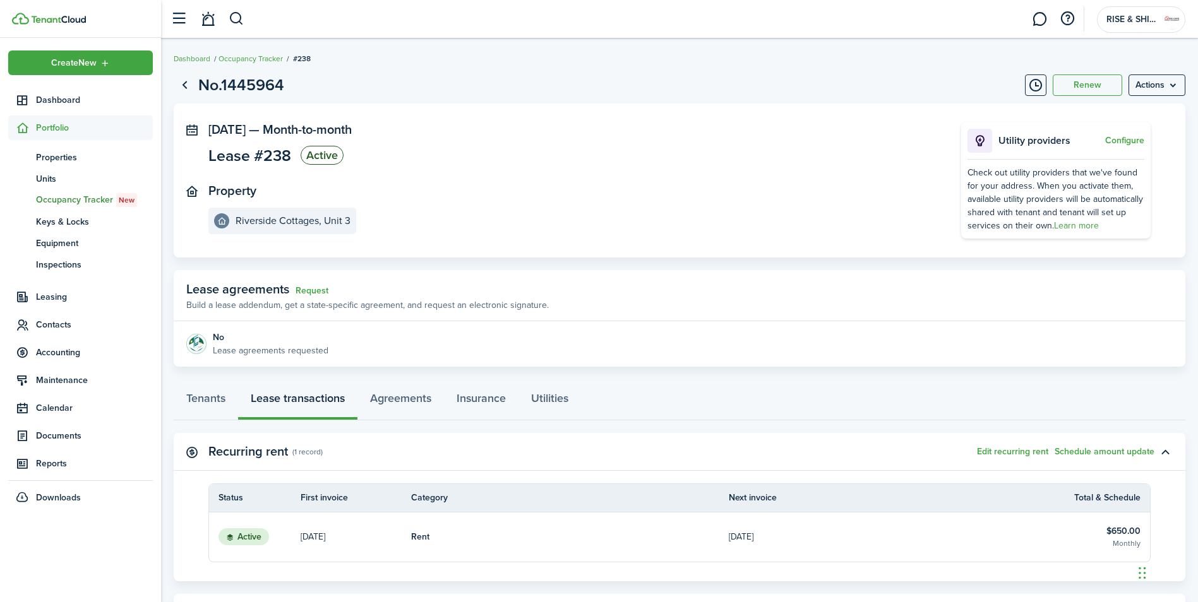
click at [612, 533] on link "Rent" at bounding box center [570, 537] width 318 height 49
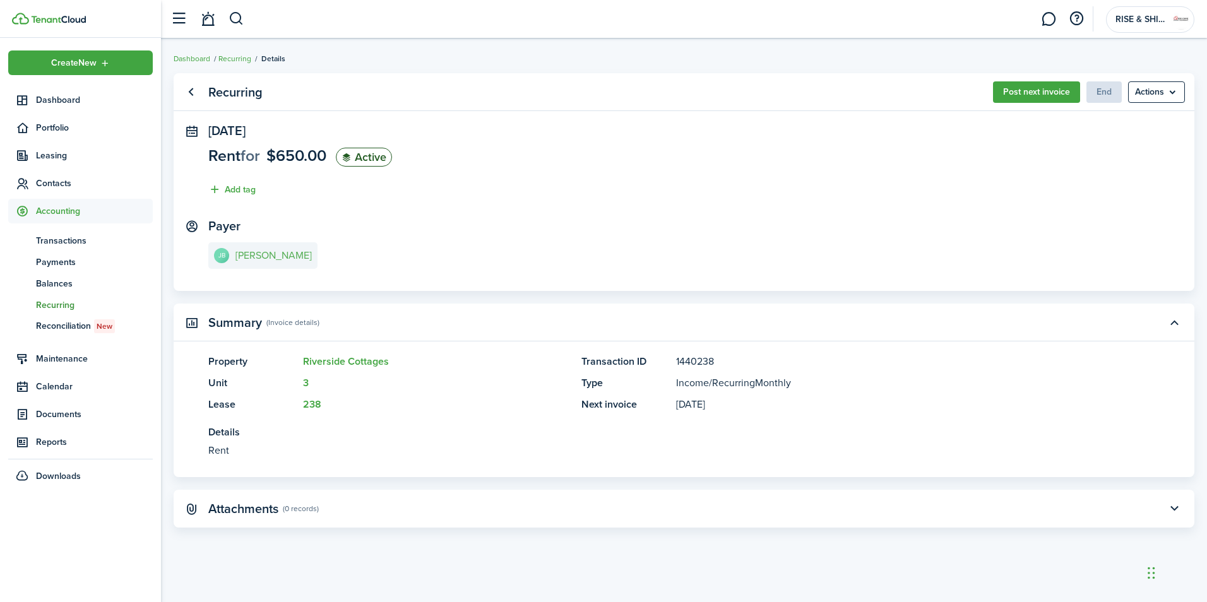
click at [272, 247] on link "[PERSON_NAME]" at bounding box center [262, 255] width 109 height 27
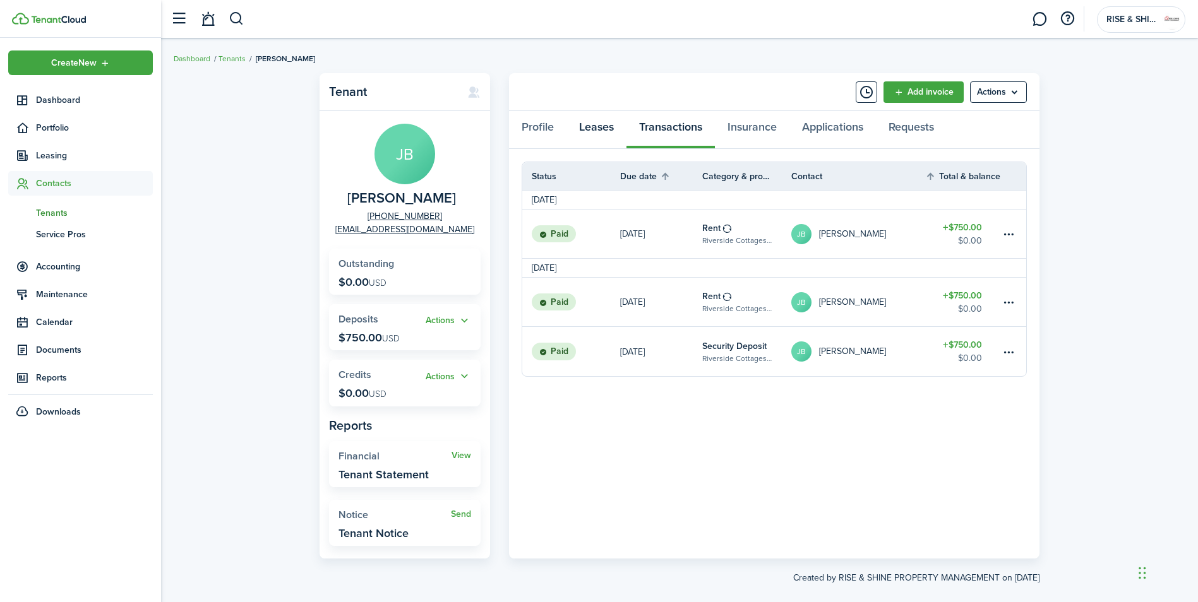
click at [602, 117] on link "Leases" at bounding box center [596, 130] width 60 height 38
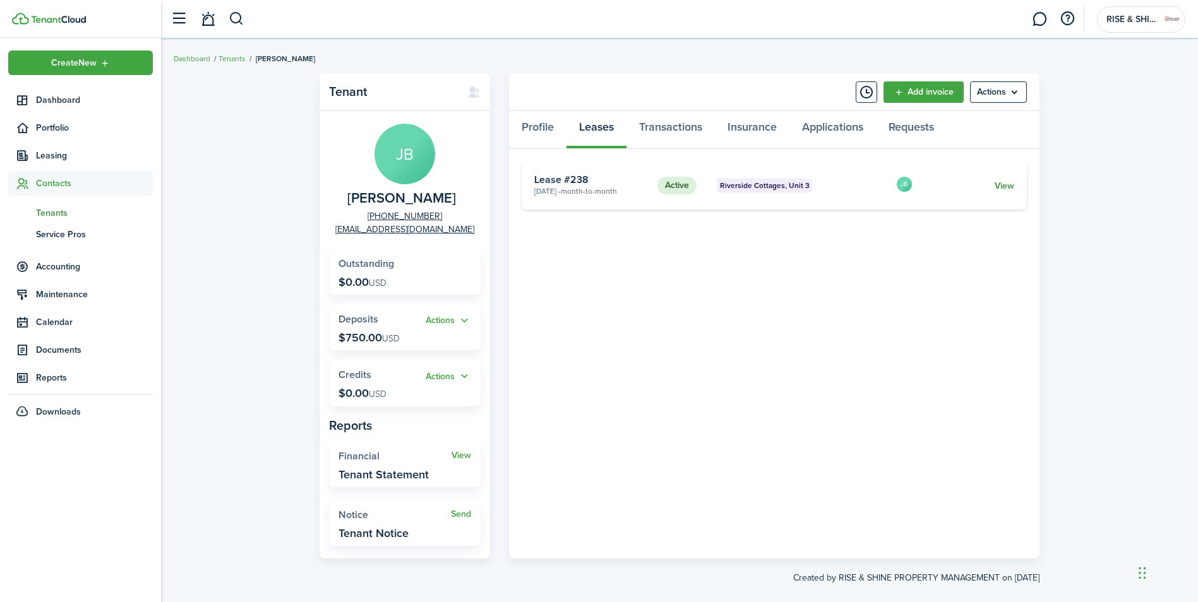
click at [1006, 182] on link "View" at bounding box center [1004, 185] width 20 height 13
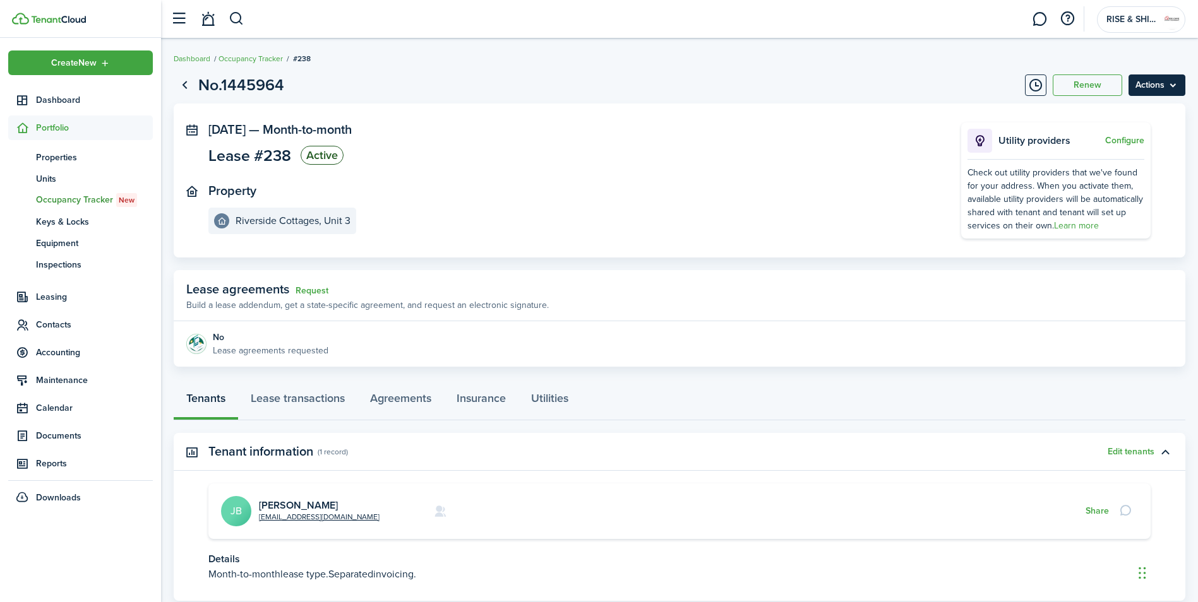
click at [1176, 84] on menu-btn "Actions" at bounding box center [1156, 84] width 57 height 21
click at [1124, 110] on button "Edit" at bounding box center [1130, 112] width 110 height 21
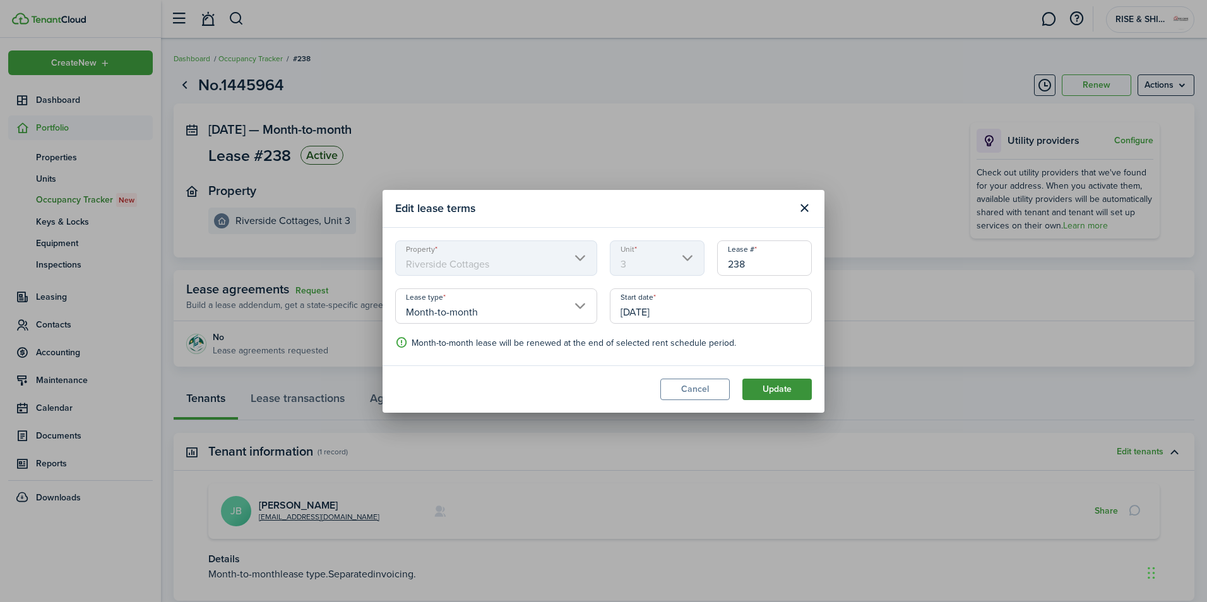
click at [776, 398] on button "Update" at bounding box center [776, 389] width 69 height 21
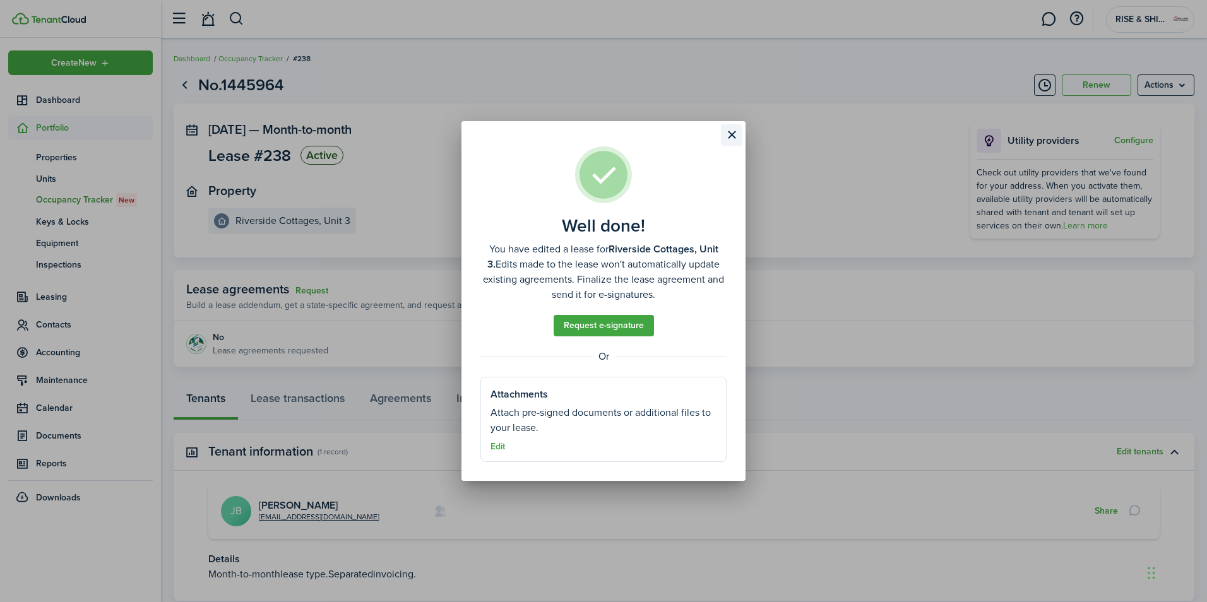
click at [737, 125] on button "Close modal" at bounding box center [731, 134] width 21 height 21
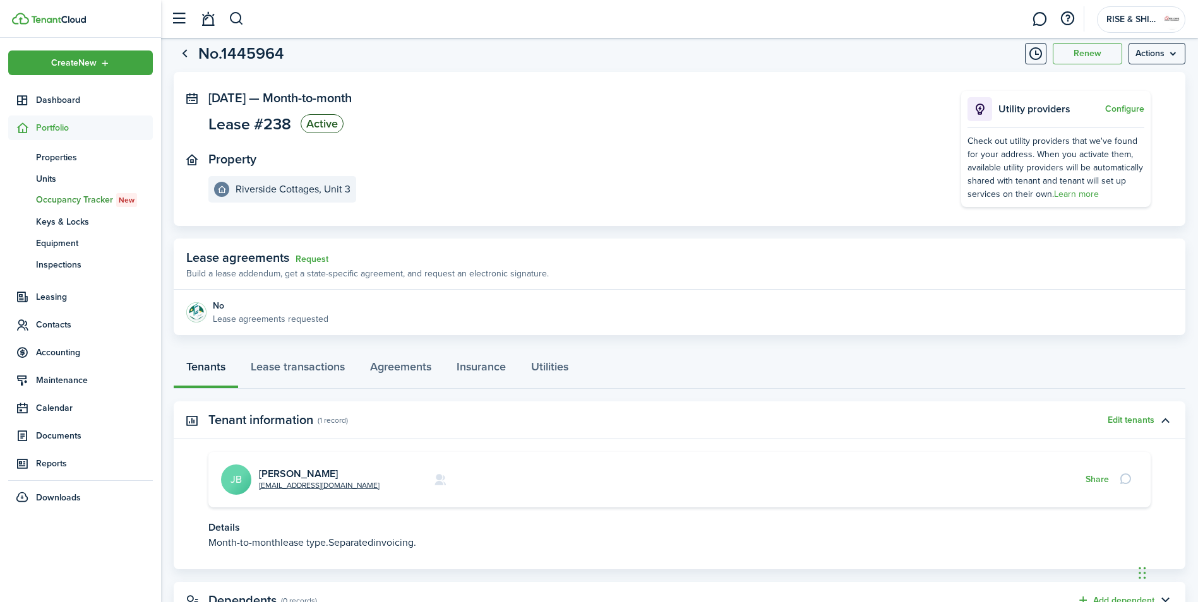
scroll to position [84, 0]
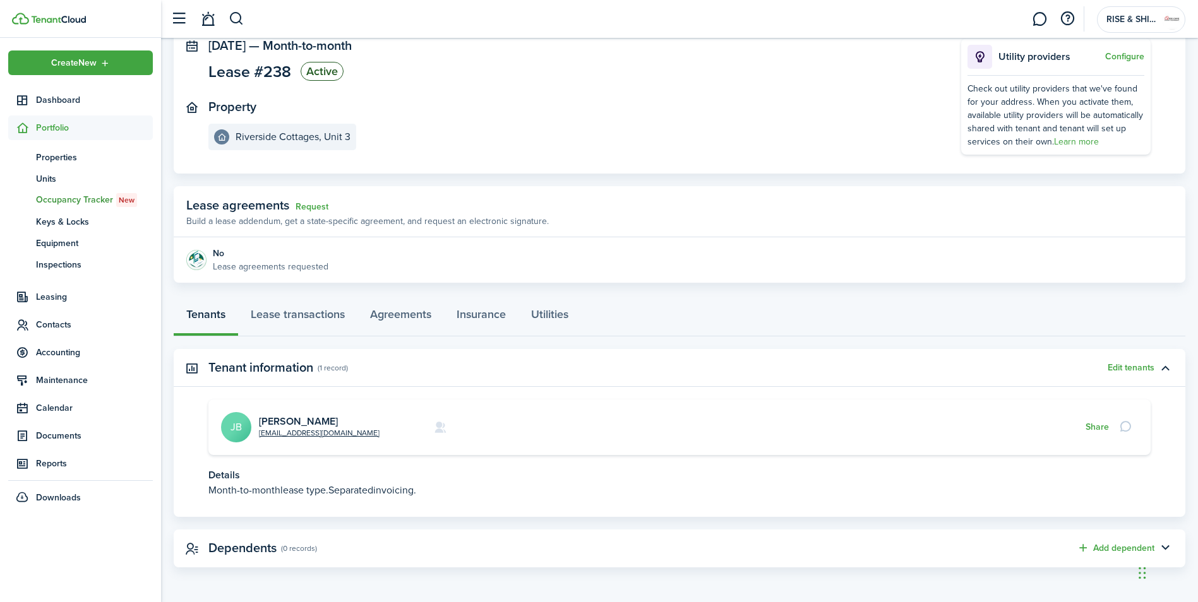
click at [691, 485] on p "Month-to-month lease type. Separated invoicing." at bounding box center [679, 490] width 942 height 15
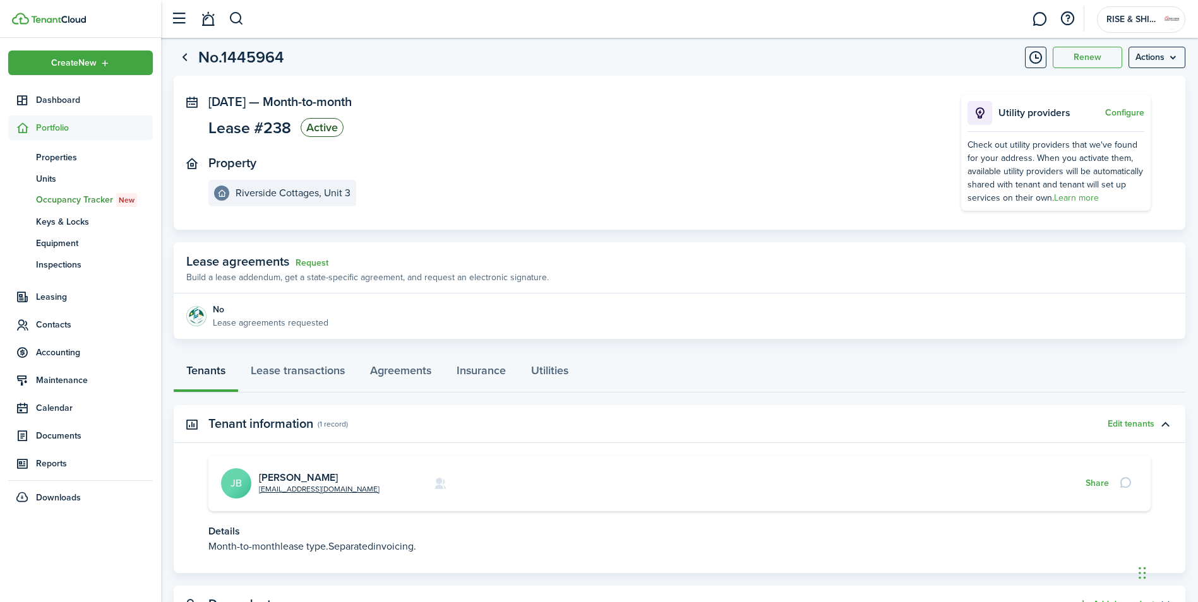
scroll to position [0, 0]
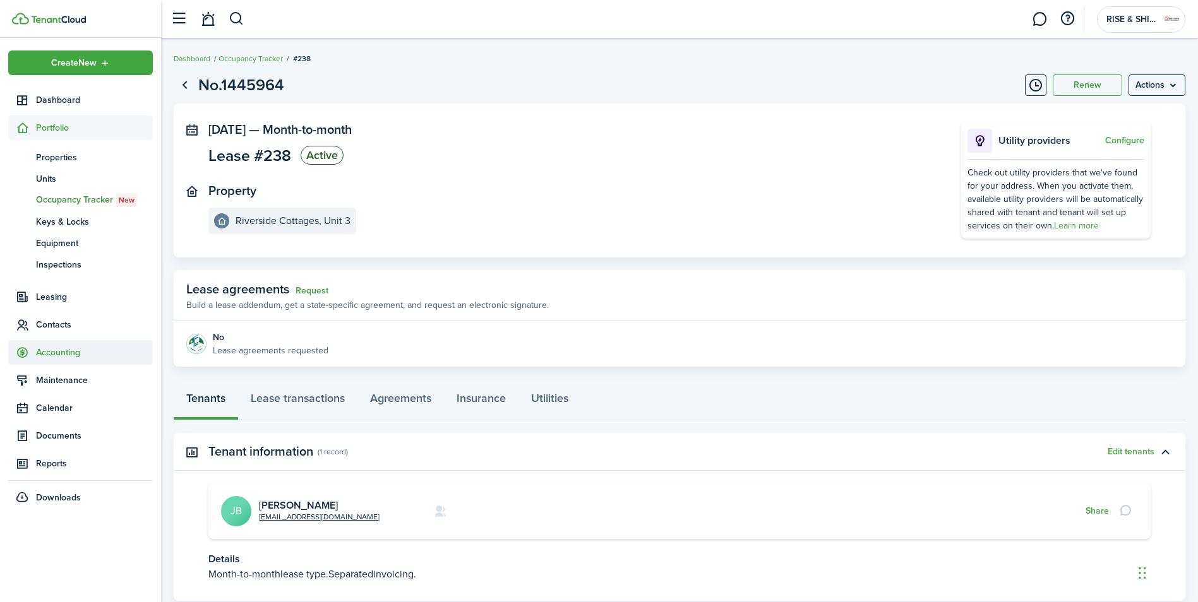
click at [61, 353] on span "Accounting" at bounding box center [94, 352] width 117 height 13
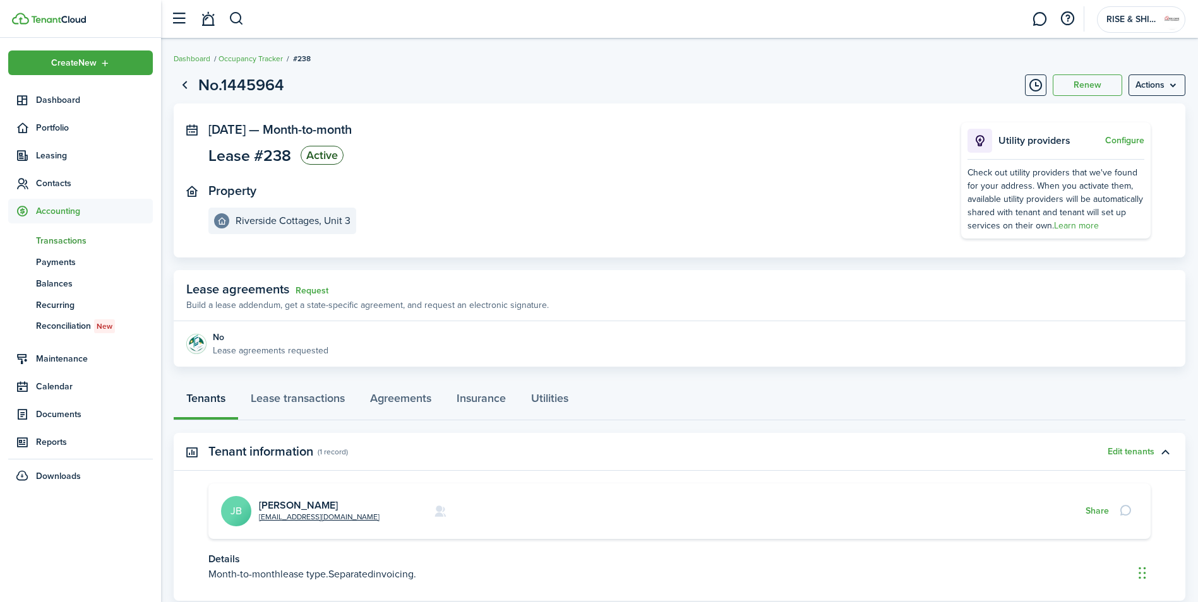
click at [52, 234] on span "Transactions" at bounding box center [94, 240] width 117 height 13
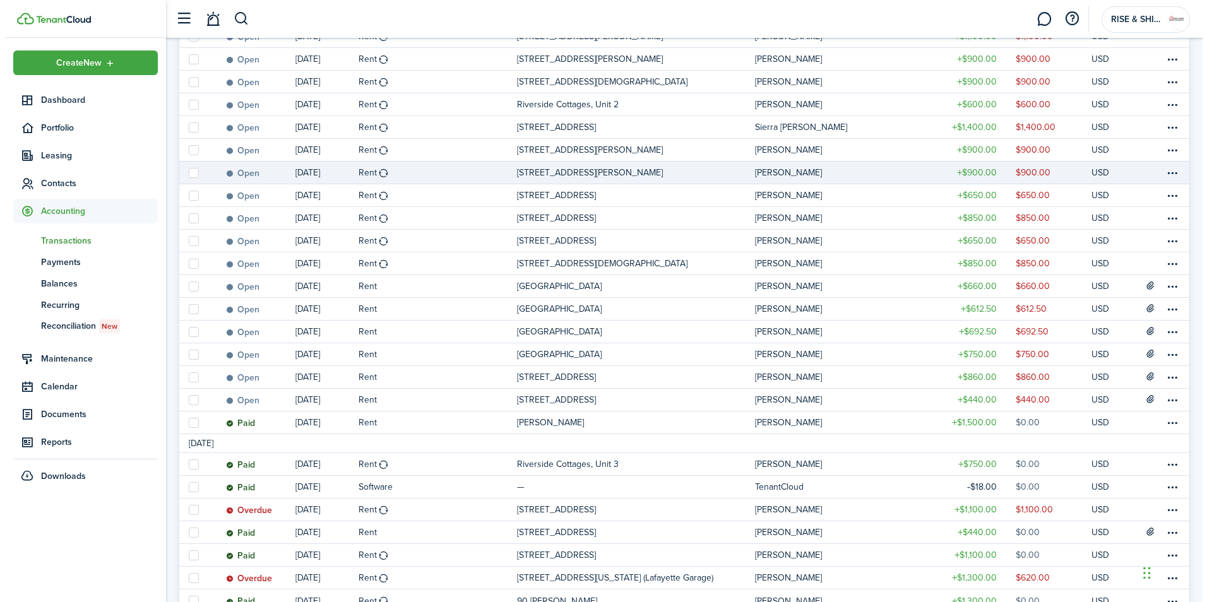
scroll to position [918, 0]
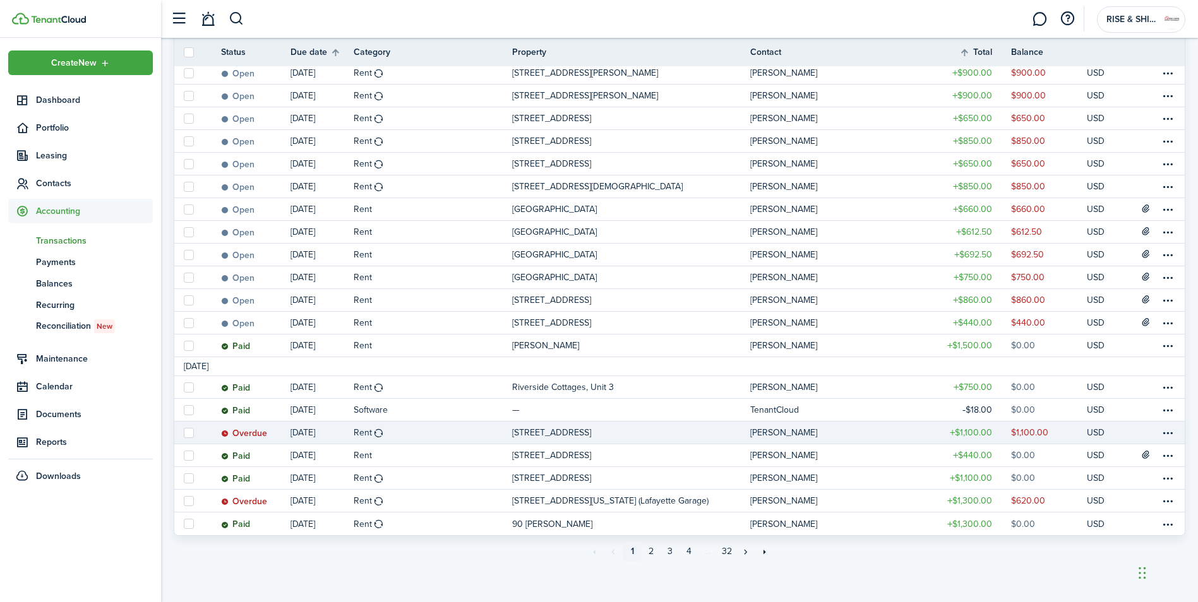
click at [189, 429] on label at bounding box center [189, 433] width 10 height 10
click at [184, 432] on input "checkbox" at bounding box center [183, 432] width 1 height 1
checkbox input "true"
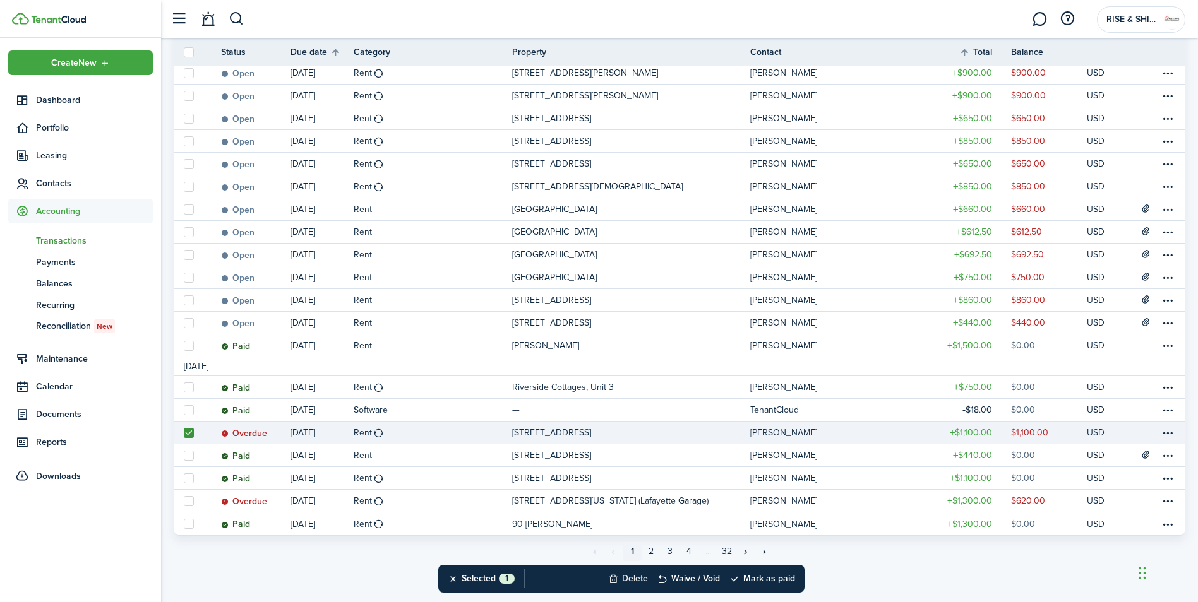
click at [633, 578] on button "Delete" at bounding box center [628, 579] width 40 height 28
click at [758, 578] on button "Confirm" at bounding box center [761, 579] width 51 height 18
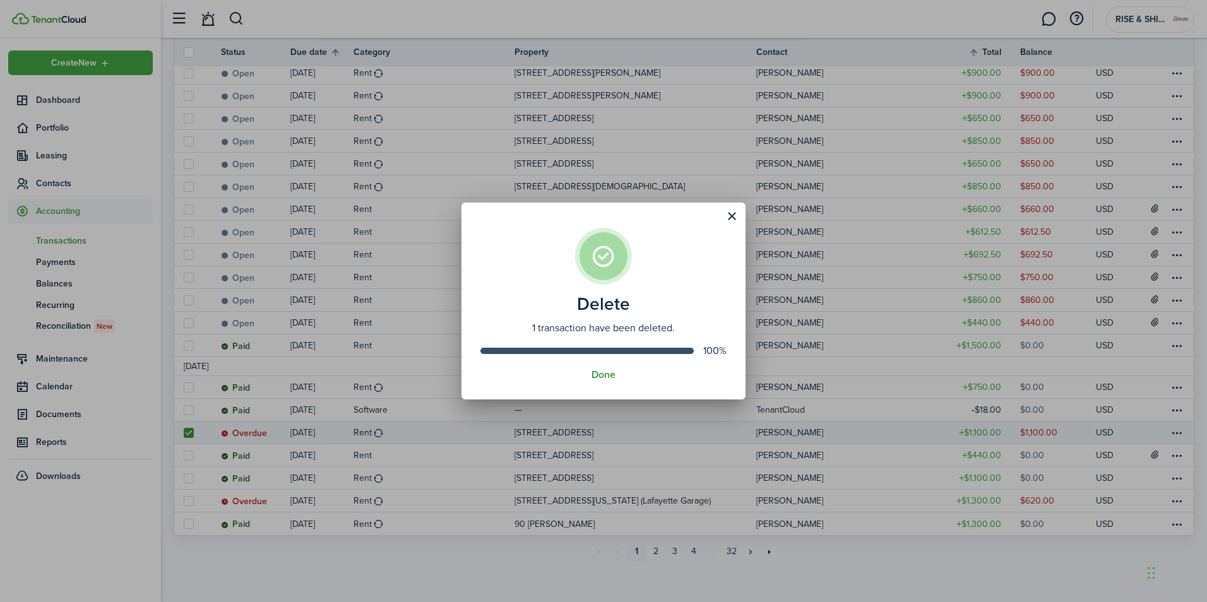
click at [593, 371] on button "Done" at bounding box center [604, 374] width 24 height 11
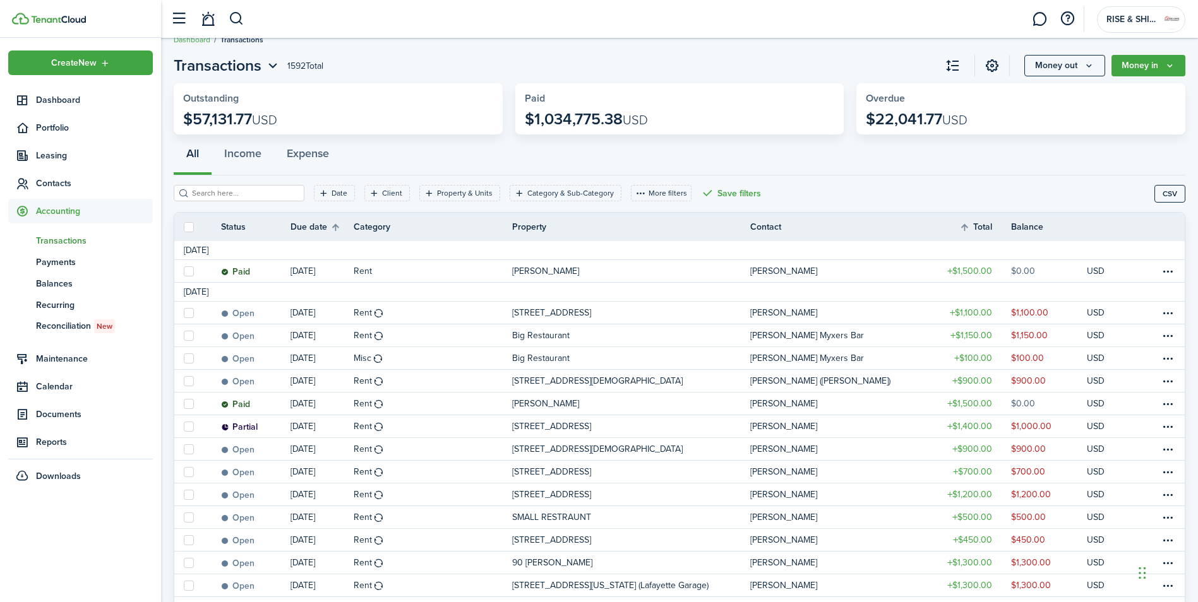
scroll to position [0, 0]
